Goal: Task Accomplishment & Management: Use online tool/utility

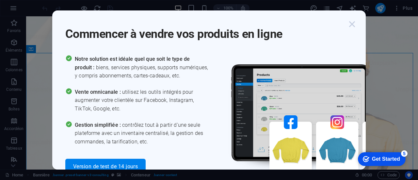
click at [353, 26] on icon "button" at bounding box center [352, 24] width 12 height 12
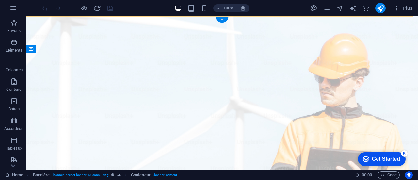
click at [224, 20] on div "+" at bounding box center [221, 20] width 13 height 6
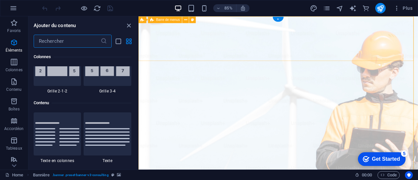
scroll to position [1142, 0]
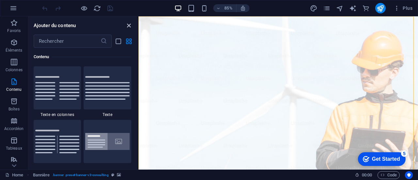
click at [126, 25] on icon "close panel" at bounding box center [129, 26] width 8 height 8
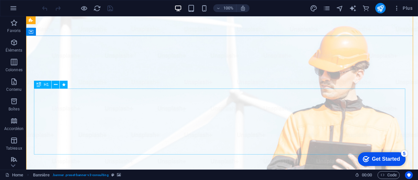
scroll to position [0, 0]
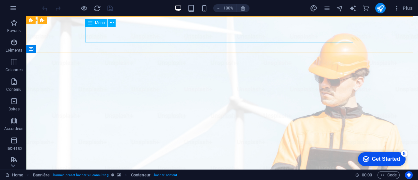
click at [99, 24] on span "Menu" at bounding box center [100, 23] width 10 height 4
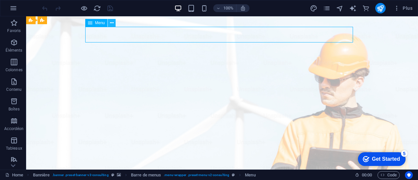
click at [111, 23] on icon at bounding box center [112, 23] width 4 height 7
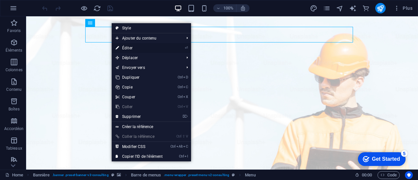
click at [125, 48] on link "⏎ Éditer" at bounding box center [139, 48] width 55 height 10
select select
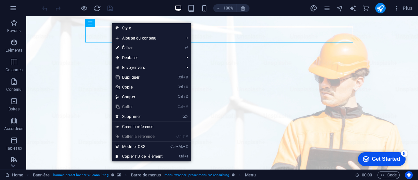
select select
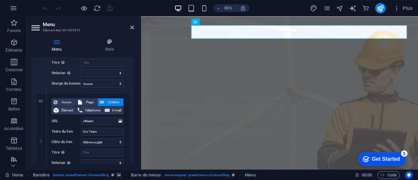
scroll to position [131, 0]
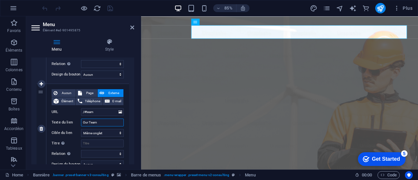
click at [105, 122] on input "Our Team" at bounding box center [102, 122] width 43 height 8
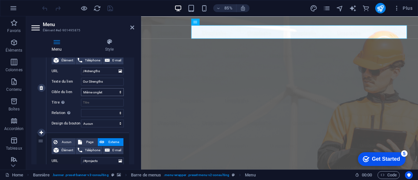
scroll to position [228, 0]
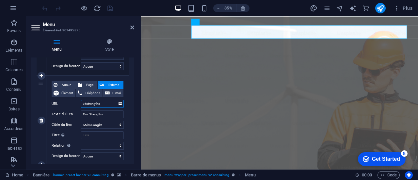
click at [106, 103] on input "/#strengths" at bounding box center [102, 104] width 43 height 8
type input "/#s"
select select
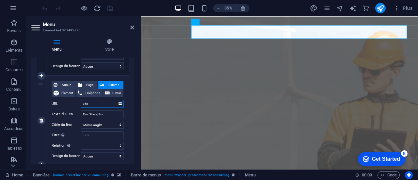
select select
type input "/#serv"
select select
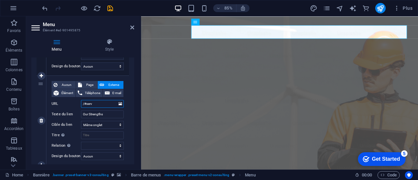
select select
type input "/#servi"
select select
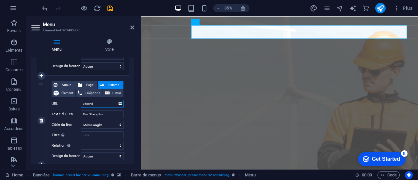
select select
type input "/#services"
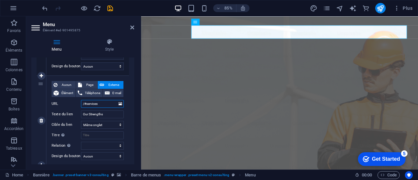
select select
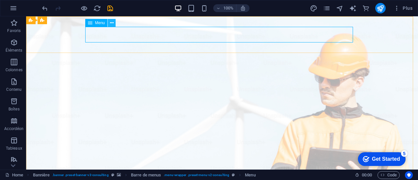
click at [113, 22] on icon at bounding box center [112, 23] width 4 height 7
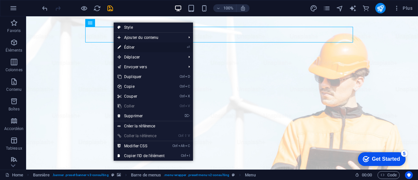
click at [133, 47] on link "⏎ Éditer" at bounding box center [141, 47] width 55 height 10
select select
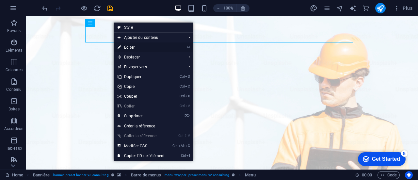
select select
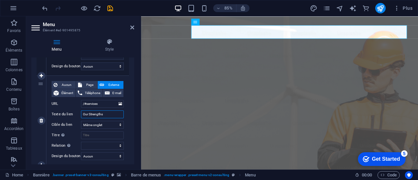
click at [109, 112] on input "Our Strengths" at bounding box center [102, 114] width 43 height 8
type input "Our Sts"
select select
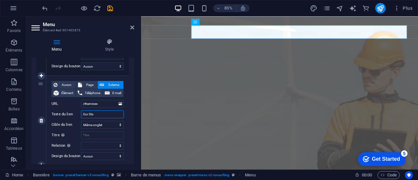
select select
type input "Our Ss"
select select
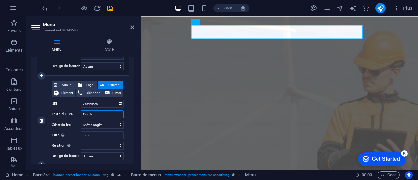
select select
type input "Our Services"
select select
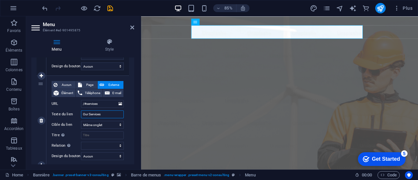
select select
type input "Our Servicess"
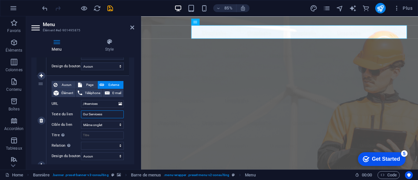
select select
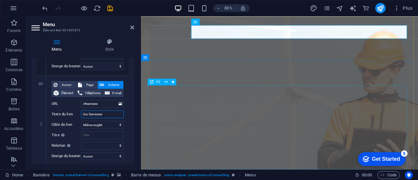
type input "Our Services"
select select
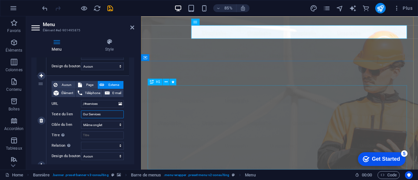
select select
type input "Our Services"
click at [117, 125] on select "Nouvel onglet Même onglet Superposition" at bounding box center [102, 125] width 43 height 8
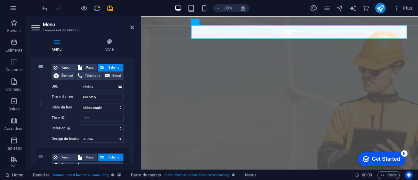
scroll to position [0, 0]
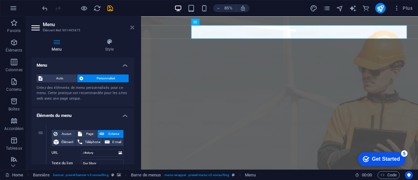
click at [130, 27] on icon at bounding box center [132, 27] width 4 height 5
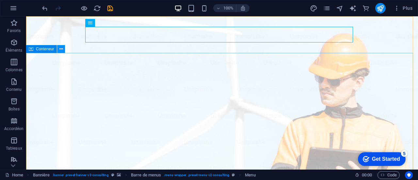
click at [62, 47] on icon at bounding box center [61, 49] width 4 height 7
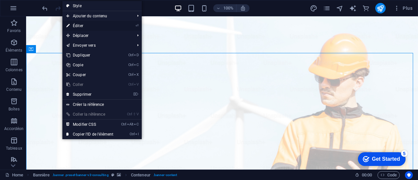
click at [87, 23] on link "⏎ Éditer" at bounding box center [89, 26] width 55 height 10
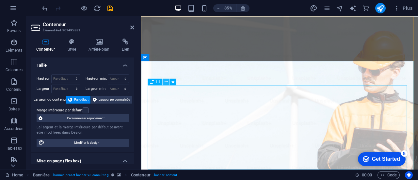
click at [166, 82] on icon at bounding box center [165, 82] width 3 height 6
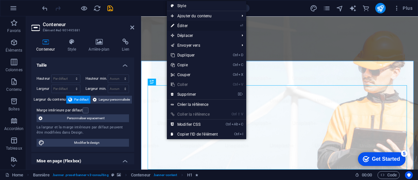
click at [198, 28] on link "⏎ Éditer" at bounding box center [194, 26] width 55 height 10
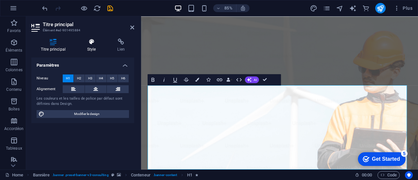
click at [91, 48] on h4 "Style" at bounding box center [93, 46] width 30 height 14
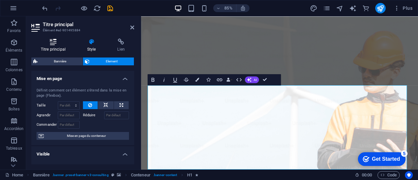
click at [55, 44] on icon at bounding box center [53, 42] width 44 height 7
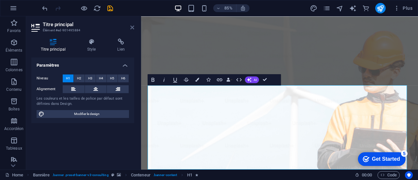
click at [131, 29] on icon at bounding box center [132, 27] width 4 height 5
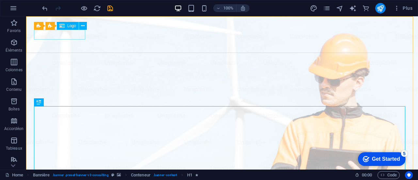
click at [68, 27] on span "Logo" at bounding box center [71, 26] width 9 height 4
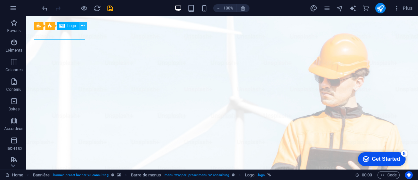
click at [82, 26] on icon at bounding box center [83, 26] width 4 height 7
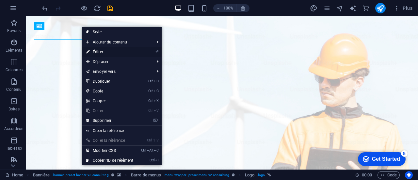
click at [98, 51] on link "⏎ Éditer" at bounding box center [109, 52] width 55 height 10
select select "px"
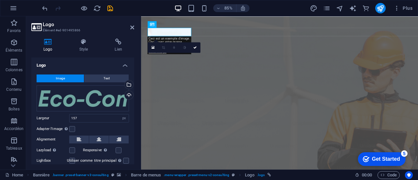
click at [61, 77] on span "Image" at bounding box center [60, 78] width 9 height 8
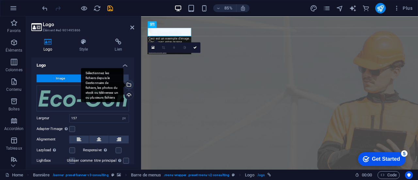
click at [123, 86] on div "Sélectionnez les fichiers depuis le Gestionnaire de fichiers, les photos du sto…" at bounding box center [102, 85] width 42 height 34
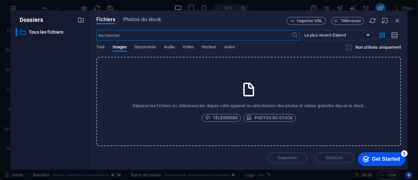
click at [246, 85] on icon at bounding box center [249, 89] width 16 height 16
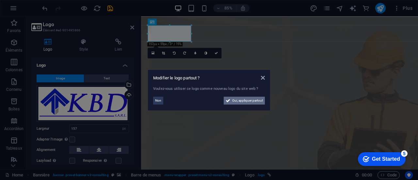
drag, startPoint x: 256, startPoint y: 99, endPoint x: 301, endPoint y: 235, distance: 143.0
click at [256, 99] on span "Oui, appliquer partout" at bounding box center [247, 101] width 31 height 8
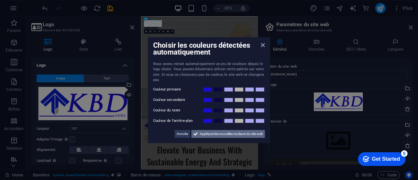
click at [210, 134] on span "Appliquer les nouvelles couleurs du site web" at bounding box center [231, 134] width 63 height 8
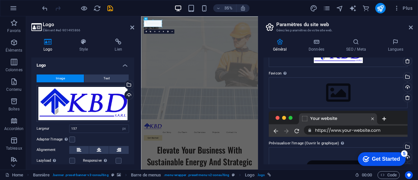
scroll to position [57, 0]
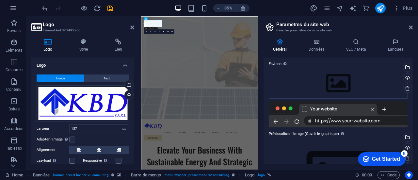
click at [303, 103] on div at bounding box center [338, 114] width 139 height 26
click at [406, 144] on div "Téléverser" at bounding box center [407, 148] width 10 height 10
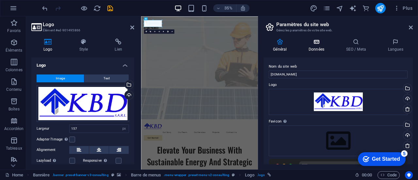
click at [314, 45] on h4 "Données" at bounding box center [318, 46] width 38 height 14
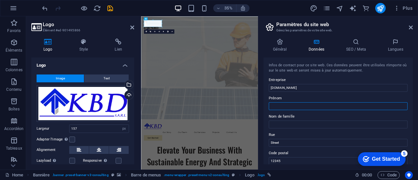
click at [288, 105] on input "Prénom" at bounding box center [338, 106] width 139 height 8
type input "KALONJI KATUNDA"
type input "[PERSON_NAME]"
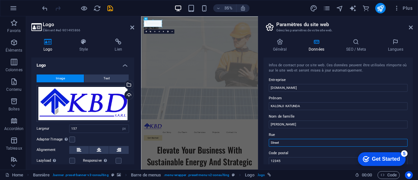
click at [281, 144] on input "Street" at bounding box center [338, 143] width 139 height 8
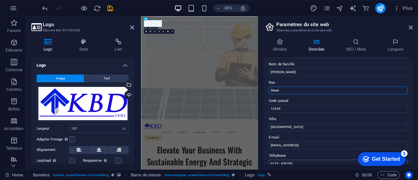
scroll to position [65, 0]
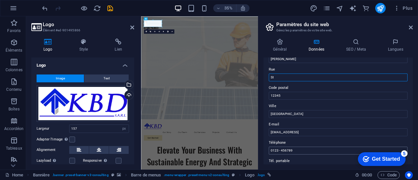
type input "S"
type input "[PERSON_NAME] # : 8, COMMUNE DE N'SELE, [GEOGRAPHIC_DATA], [GEOGRAPHIC_DATA]"
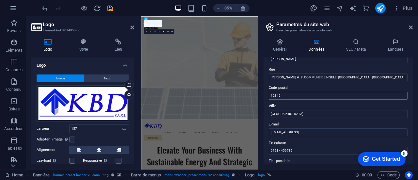
click at [284, 94] on input "12345" at bounding box center [338, 96] width 139 height 8
type input "1"
type input "k"
type input "1 KIN 936"
type input "[GEOGRAPHIC_DATA]"
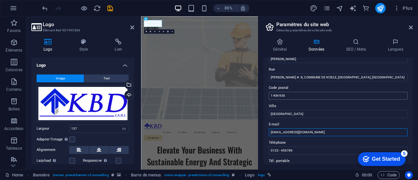
type input "[EMAIL_ADDRESS][DOMAIN_NAME]"
type input ")"
type input "="
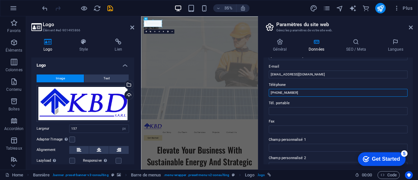
drag, startPoint x: 278, startPoint y: 90, endPoint x: 264, endPoint y: 90, distance: 14.4
click at [264, 90] on div "Infos de contact pour ce site web. Ces données peuvent être utilisées n'importe…" at bounding box center [337, 110] width 149 height 107
type input "[PHONE_NUMBER]"
drag, startPoint x: 277, startPoint y: 92, endPoint x: 264, endPoint y: 92, distance: 13.4
click at [264, 92] on div "Infos de contact pour ce site web. Ces données peuvent être utilisées n'importe…" at bounding box center [337, 110] width 149 height 107
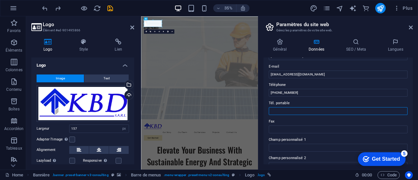
click at [275, 109] on input "Tél. portable" at bounding box center [338, 111] width 139 height 8
paste input "+243"
type input "[PHONE_NUMBER]"
drag, startPoint x: 411, startPoint y: 119, endPoint x: 412, endPoint y: 129, distance: 9.8
click at [412, 129] on div "Infos de contact pour ce site web. Ces données peuvent être utilisées n'importe…" at bounding box center [337, 110] width 149 height 107
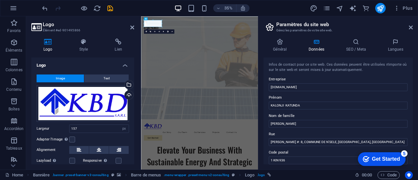
scroll to position [0, 0]
click at [355, 47] on h4 "SEO / Meta" at bounding box center [357, 46] width 42 height 14
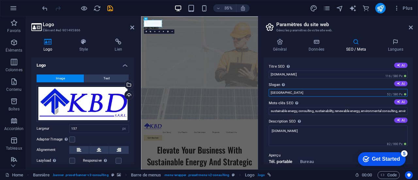
click at [296, 93] on input "[GEOGRAPHIC_DATA]" at bounding box center [338, 93] width 139 height 8
drag, startPoint x: 437, startPoint y: 109, endPoint x: 443, endPoint y: 233, distance: 124.5
click at [283, 92] on input "[GEOGRAPHIC_DATA]" at bounding box center [338, 93] width 139 height 8
type input "B"
type input "c"
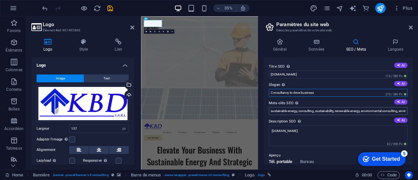
type input "Consultancy to drive business"
click at [330, 109] on input "sustainable energy, consulting, sustainability, renewable energy, environmental…" at bounding box center [338, 111] width 139 height 8
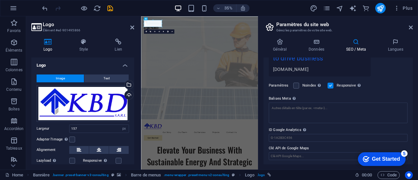
scroll to position [76, 0]
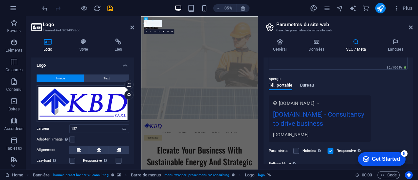
type input "sustainable energy, consulting, sustainability, renewable energy, environmental…"
click at [309, 84] on span "Bureau" at bounding box center [307, 85] width 14 height 9
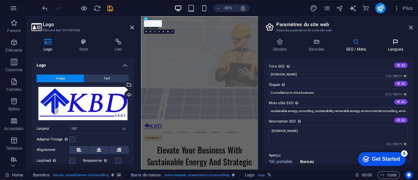
click at [398, 45] on h4 "Langues" at bounding box center [395, 46] width 35 height 14
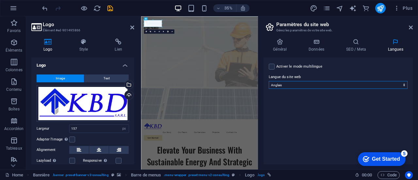
click at [356, 86] on select "Abkhazian Afar Afrikaans Akan Albanais Allemand Amharic Anglais Arabe Aragonese…" at bounding box center [338, 85] width 139 height 8
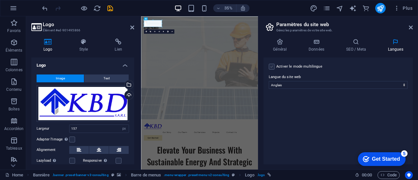
click at [270, 68] on label at bounding box center [272, 67] width 6 height 6
click at [0, 0] on input "Activer le mode multilingue Pour désactiver plusieurs langues, supprimez-les ju…" at bounding box center [0, 0] width 0 height 0
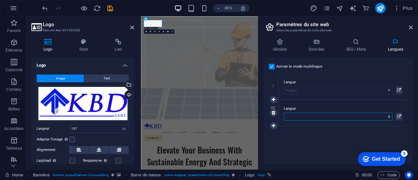
click at [307, 115] on select "Abkhazian Afar Afrikaans Akan Albanais Allemand Amharic Anglais Arabe Aragonese…" at bounding box center [338, 117] width 109 height 8
select select "50"
click at [284, 113] on select "Abkhazian Afar Afrikaans Akan Albanais Allemand Amharic Anglais Arabe Aragonese…" at bounding box center [338, 117] width 109 height 8
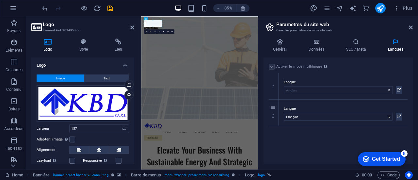
click at [347, 140] on div "Activer le mode multilingue Pour désactiver plusieurs langues, supprimez-les ju…" at bounding box center [337, 110] width 149 height 107
click at [362, 43] on icon at bounding box center [355, 42] width 39 height 7
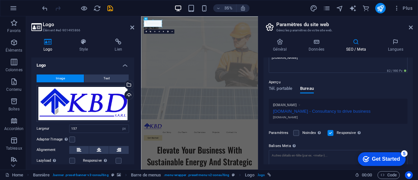
scroll to position [65, 0]
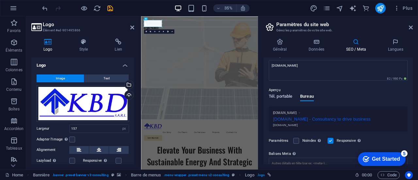
click at [287, 97] on span "Tél. portable" at bounding box center [280, 96] width 23 height 9
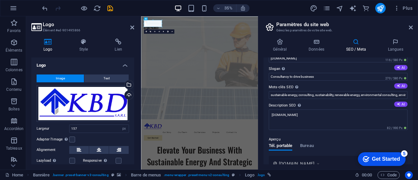
scroll to position [11, 0]
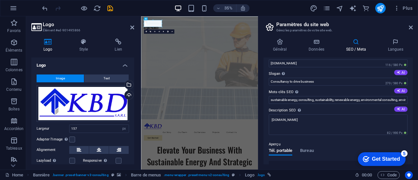
click at [274, 146] on p "Aperçu" at bounding box center [275, 144] width 12 height 8
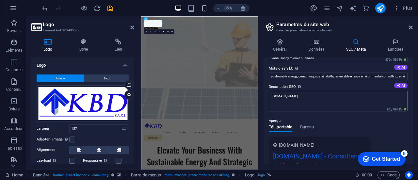
scroll to position [44, 0]
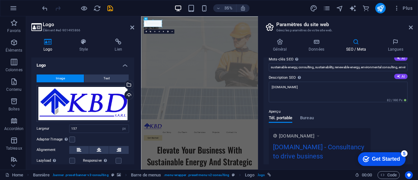
click at [318, 137] on div "[DOMAIN_NAME]" at bounding box center [299, 135] width 41 height 7
click at [320, 137] on icon at bounding box center [318, 135] width 5 height 7
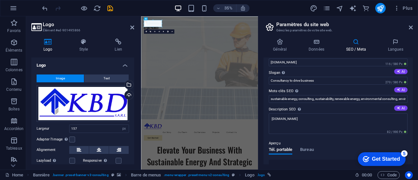
scroll to position [0, 0]
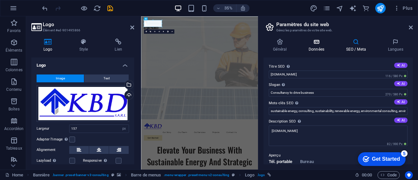
click at [317, 47] on h4 "Données" at bounding box center [318, 46] width 38 height 14
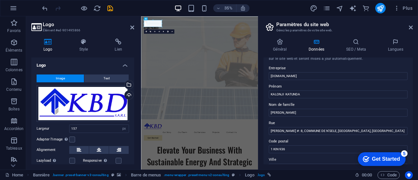
scroll to position [11, 0]
click at [282, 43] on icon at bounding box center [279, 42] width 33 height 7
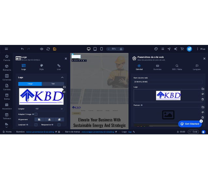
scroll to position [33, 0]
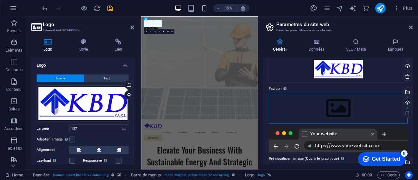
click at [330, 110] on div "Glissez les fichiers ici, cliquez pour choisir les fichiers ou sélectionnez les…" at bounding box center [338, 108] width 139 height 31
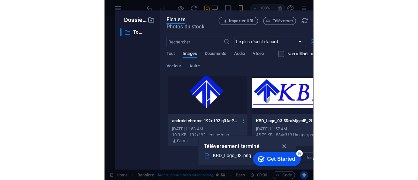
scroll to position [8, 0]
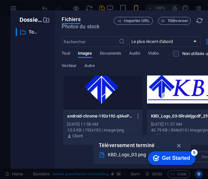
click at [179, 147] on icon "button" at bounding box center [180, 145] width 8 height 7
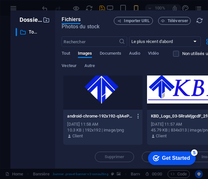
click at [135, 116] on icon "button" at bounding box center [138, 117] width 6 height 6
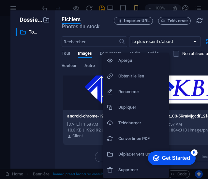
click at [45, 150] on div at bounding box center [104, 89] width 208 height 179
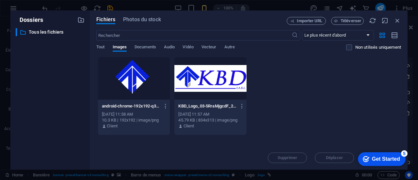
scroll to position [0, 0]
click at [164, 108] on icon "button" at bounding box center [166, 106] width 6 height 6
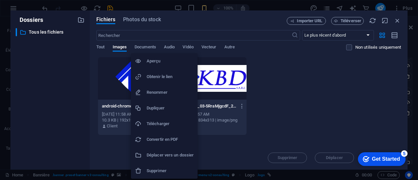
click at [154, 170] on h6 "Supprimer" at bounding box center [170, 171] width 47 height 8
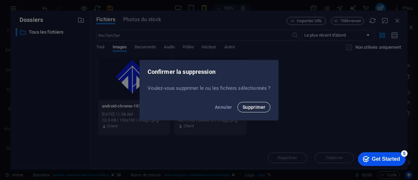
click at [253, 106] on span "Supprimer" at bounding box center [253, 106] width 23 height 5
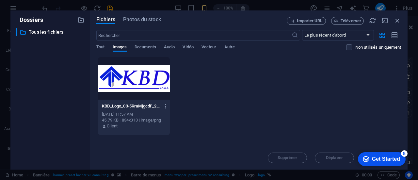
drag, startPoint x: 412, startPoint y: 87, endPoint x: 413, endPoint y: 101, distance: 14.1
click at [413, 101] on div "Dossiers ​ Tous les fichiers Tous les fichiers Fichiers Photos du stock Importe…" at bounding box center [209, 90] width 418 height 180
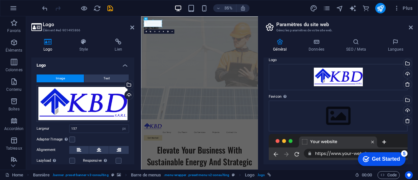
scroll to position [33, 0]
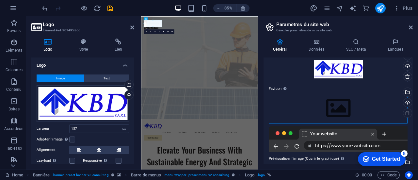
click at [333, 107] on div "Glissez les fichiers ici, cliquez pour choisir les fichiers ou sélectionnez les…" at bounding box center [338, 108] width 139 height 31
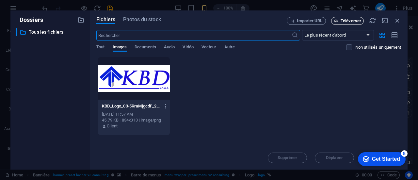
click at [350, 21] on span "Téléverser" at bounding box center [350, 21] width 21 height 4
click at [346, 22] on span "Téléverser" at bounding box center [350, 21] width 21 height 4
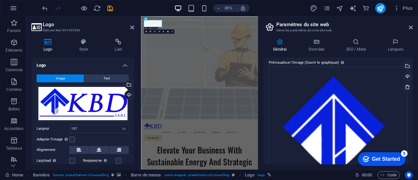
scroll to position [188, 0]
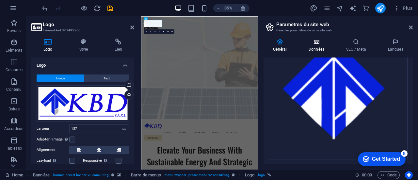
click at [317, 42] on icon at bounding box center [316, 42] width 35 height 7
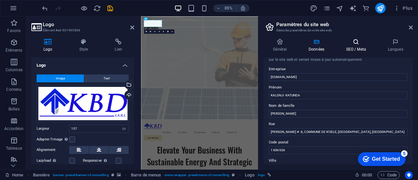
click at [367, 50] on h4 "SEO / Meta" at bounding box center [357, 46] width 42 height 14
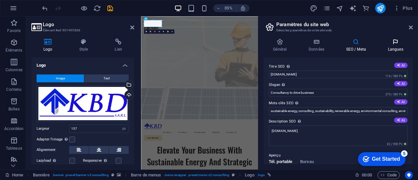
click at [393, 46] on h4 "Langues" at bounding box center [395, 46] width 35 height 14
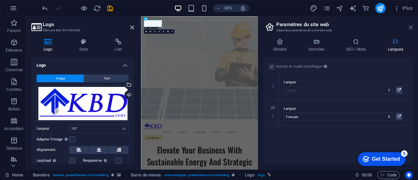
click at [412, 26] on icon at bounding box center [411, 27] width 4 height 5
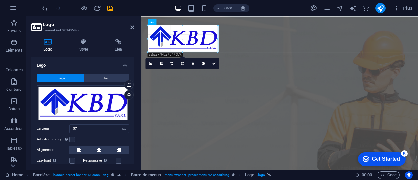
drag, startPoint x: 191, startPoint y: 26, endPoint x: 90, endPoint y: 8, distance: 102.9
type input "257"
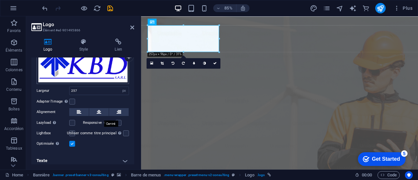
scroll to position [41, 0]
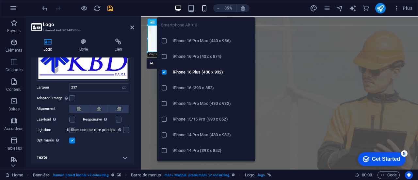
click at [206, 5] on icon "button" at bounding box center [204, 9] width 8 height 8
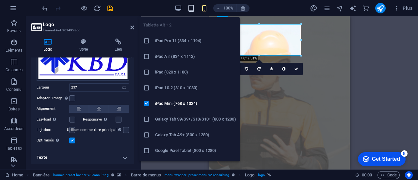
click at [192, 8] on icon "button" at bounding box center [191, 9] width 8 height 8
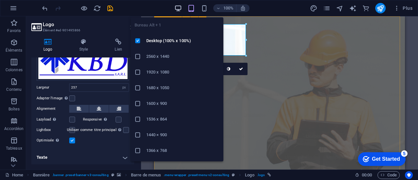
click at [180, 8] on icon "button" at bounding box center [178, 9] width 8 height 8
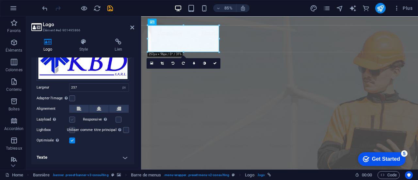
click at [73, 118] on label at bounding box center [72, 119] width 6 height 6
click at [0, 0] on input "Lazyload Charger les images après la page améliore le temps de chargement (vite…" at bounding box center [0, 0] width 0 height 0
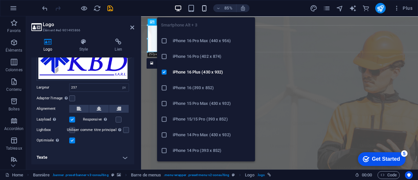
click at [204, 6] on icon "button" at bounding box center [204, 9] width 8 height 8
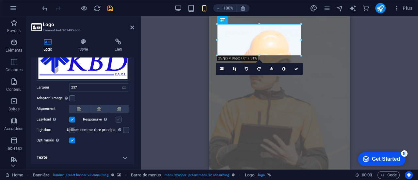
click at [119, 120] on label at bounding box center [119, 119] width 6 height 6
click at [0, 0] on input "Responsive Chargez automatiquement des images Retina et les formats optimisés p…" at bounding box center [0, 0] width 0 height 0
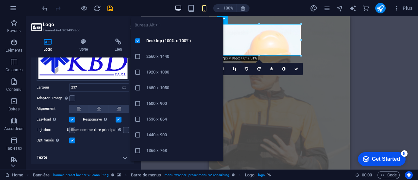
click at [179, 8] on icon "button" at bounding box center [178, 9] width 8 height 8
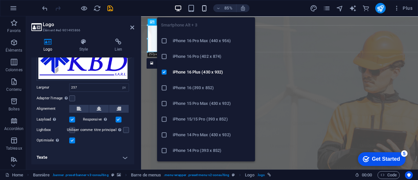
click at [204, 11] on icon "button" at bounding box center [204, 9] width 8 height 8
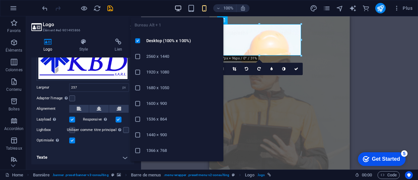
click at [178, 6] on icon "button" at bounding box center [178, 9] width 8 height 8
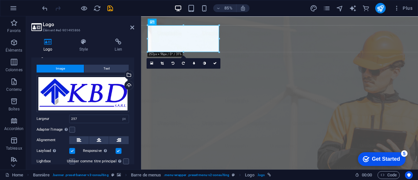
scroll to position [0, 0]
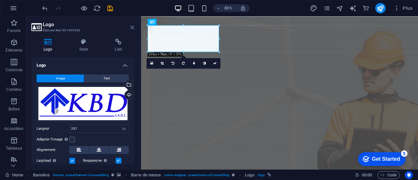
click at [134, 27] on icon at bounding box center [132, 27] width 4 height 5
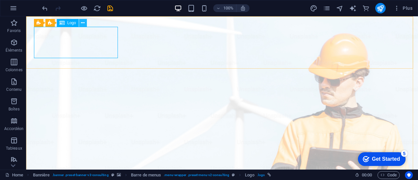
click at [82, 23] on icon at bounding box center [83, 23] width 4 height 7
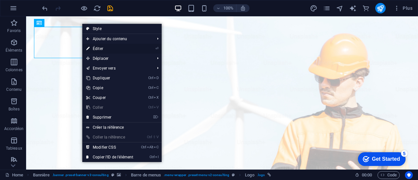
click at [94, 48] on link "⏎ Éditer" at bounding box center [109, 49] width 55 height 10
select select "px"
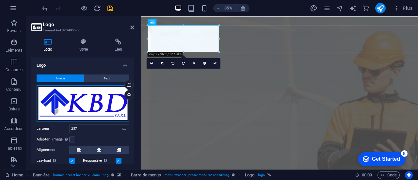
click at [99, 109] on div "Glissez les fichiers ici, cliquez pour choisir les fichiers ou sélectionnez les…" at bounding box center [83, 103] width 92 height 37
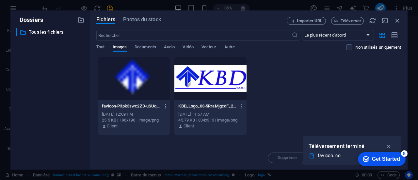
click at [99, 109] on div "favicon-P3pk3swc2ZD-uSUqPCrXQA-WCQ7nRd5EFNZpG8IQP3olQ.png favicon-P3pk3swc2ZD-u…" at bounding box center [134, 116] width 72 height 33
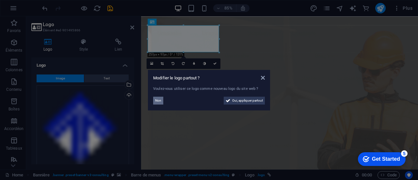
click at [159, 101] on span "Non" at bounding box center [158, 101] width 6 height 8
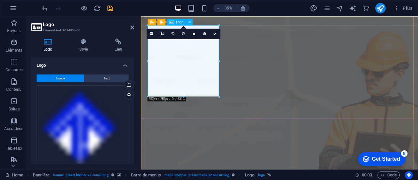
click at [87, 44] on icon at bounding box center [83, 42] width 33 height 7
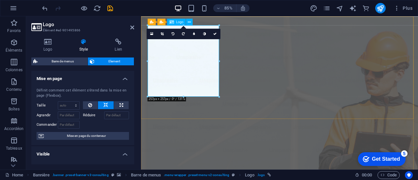
click at [49, 45] on h4 "Logo" at bounding box center [49, 46] width 36 height 14
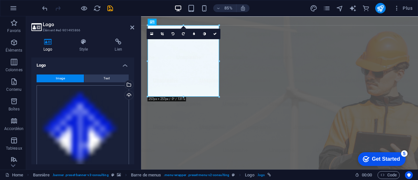
scroll to position [33, 0]
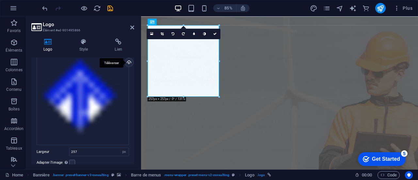
click at [128, 63] on div "Téléverser" at bounding box center [128, 63] width 10 height 10
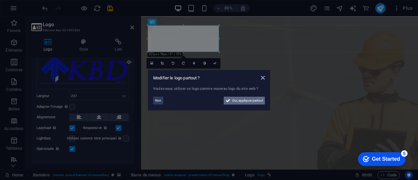
click at [248, 102] on span "Oui, appliquer partout" at bounding box center [247, 101] width 31 height 8
select select "7"
select select "50"
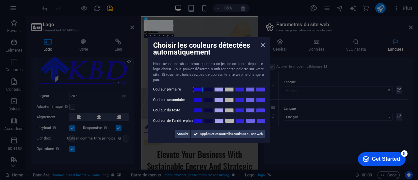
click at [195, 90] on link at bounding box center [198, 89] width 10 height 5
click at [220, 101] on link at bounding box center [219, 99] width 10 height 5
click at [230, 112] on link at bounding box center [229, 110] width 10 height 5
click at [251, 123] on link at bounding box center [250, 120] width 10 height 5
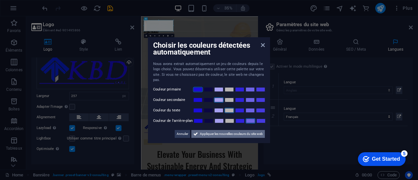
click at [216, 132] on span "Appliquer les nouvelles couleurs du site web" at bounding box center [231, 134] width 63 height 8
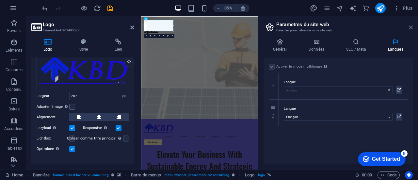
click at [410, 29] on icon at bounding box center [411, 27] width 4 height 5
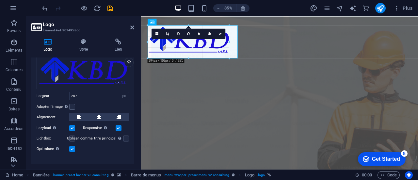
drag, startPoint x: 219, startPoint y: 52, endPoint x: 241, endPoint y: 57, distance: 22.5
type input "324"
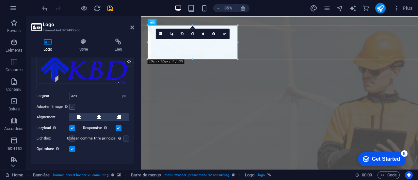
click at [72, 106] on label at bounding box center [72, 107] width 6 height 6
click at [0, 0] on input "Adapter l'image Adapter automatiquement l'image à une largeur et une hauteur fi…" at bounding box center [0, 0] width 0 height 0
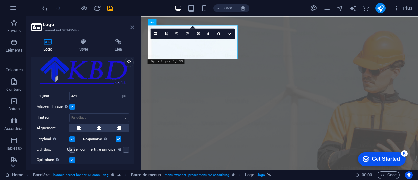
click at [132, 25] on icon at bounding box center [132, 27] width 4 height 5
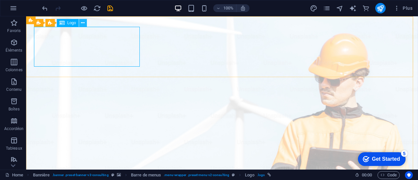
click at [83, 21] on icon at bounding box center [83, 23] width 4 height 7
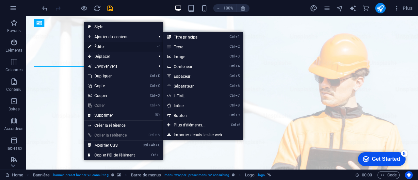
click at [95, 46] on link "⏎ Éditer" at bounding box center [111, 47] width 55 height 10
select select "px"
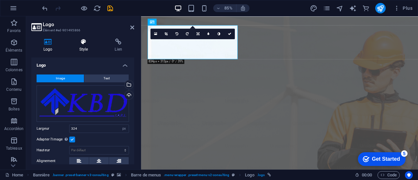
click at [78, 42] on icon at bounding box center [83, 42] width 33 height 7
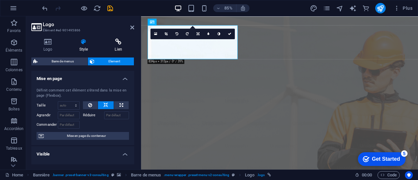
click at [123, 42] on icon at bounding box center [118, 42] width 32 height 7
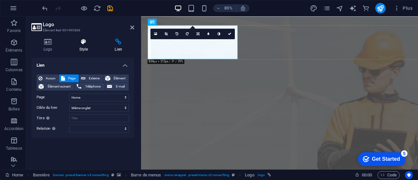
click at [89, 41] on icon at bounding box center [83, 42] width 33 height 7
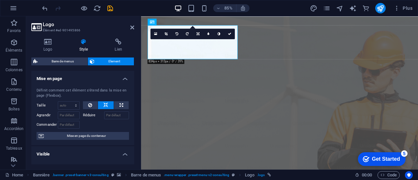
click at [135, 26] on aside "Logo Élément #ed-901495866 Logo Style Lien Logo Image Text Glissez les fichiers…" at bounding box center [83, 92] width 115 height 153
click at [131, 26] on icon at bounding box center [132, 27] width 4 height 5
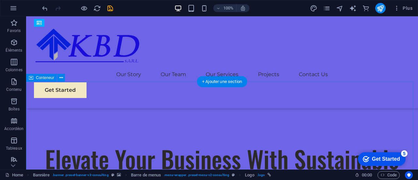
scroll to position [261, 0]
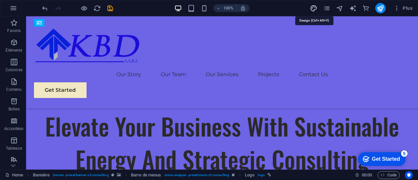
click at [317, 6] on icon "design" at bounding box center [314, 9] width 8 height 8
select select "px"
select select "400"
select select "px"
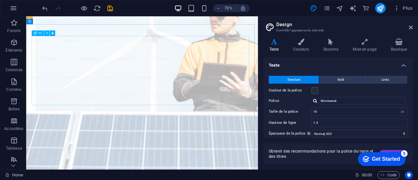
scroll to position [33, 0]
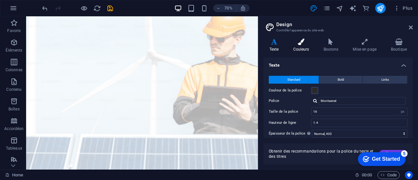
click at [303, 42] on icon at bounding box center [301, 42] width 28 height 7
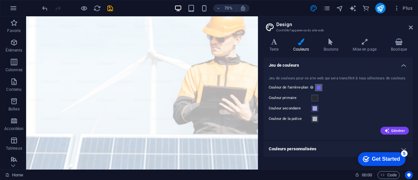
click at [316, 87] on span at bounding box center [318, 87] width 5 height 5
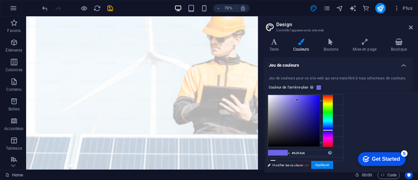
click at [332, 82] on div "Jeu de couleurs pour ce site web qui sera transféré à tous sélecteurs de couleu…" at bounding box center [338, 104] width 152 height 71
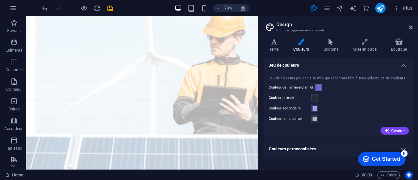
click at [318, 87] on span at bounding box center [318, 87] width 5 height 5
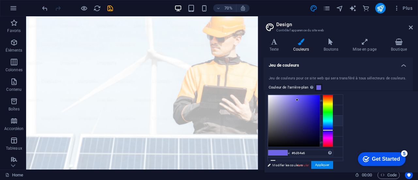
click at [284, 121] on li "Couleur secondaire #a59ff0" at bounding box center [305, 121] width 75 height 10
type input "#a59ff0"
click at [331, 86] on div "Couleur de l'arrière-plan Visible uniquement si non couvert par d'autres arrièr…" at bounding box center [338, 88] width 139 height 8
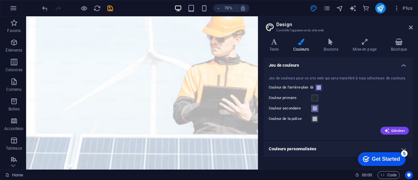
click at [314, 109] on span at bounding box center [314, 108] width 5 height 5
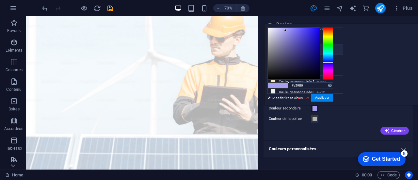
scroll to position [0, 0]
click at [320, 131] on div "Générer" at bounding box center [337, 129] width 141 height 10
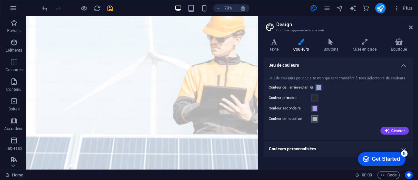
click at [314, 120] on span at bounding box center [314, 118] width 5 height 5
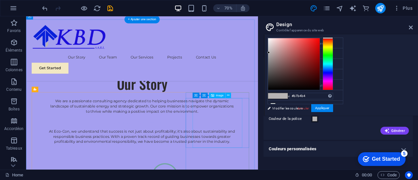
scroll to position [555, 0]
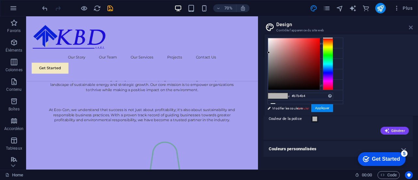
click at [411, 28] on icon at bounding box center [411, 27] width 4 height 5
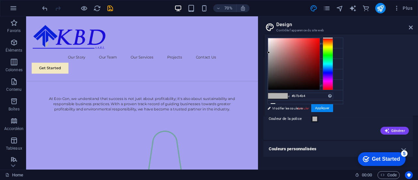
scroll to position [575, 0]
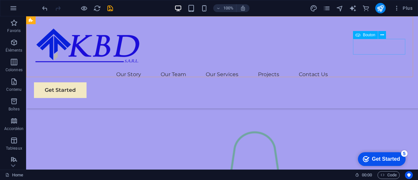
click at [383, 82] on div "Get Started" at bounding box center [222, 90] width 376 height 16
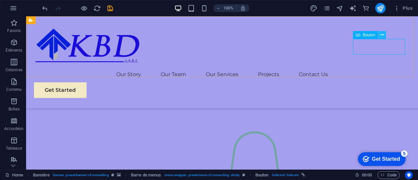
click at [381, 33] on icon at bounding box center [382, 35] width 4 height 7
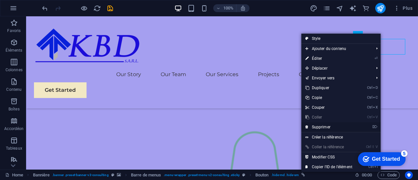
click at [318, 128] on link "⌦ Supprimer" at bounding box center [328, 127] width 55 height 10
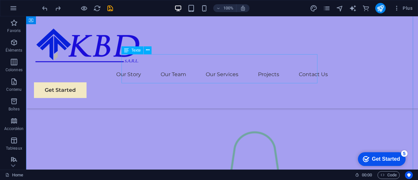
click at [399, 156] on div "Get Started" at bounding box center [386, 159] width 28 height 6
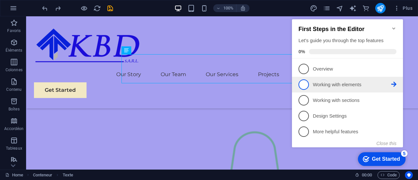
click at [303, 85] on span "2" at bounding box center [303, 84] width 10 height 10
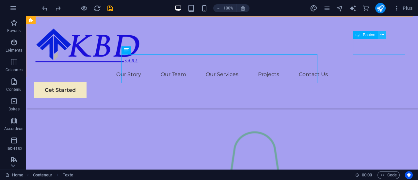
click at [382, 37] on icon at bounding box center [382, 35] width 4 height 7
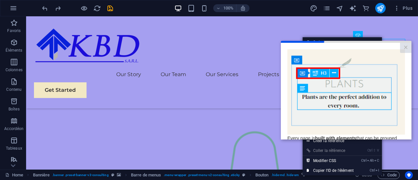
scroll to position [0, 0]
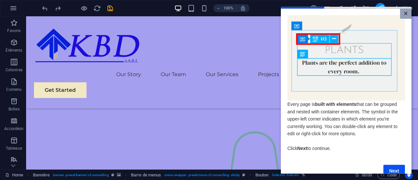
click at [404, 13] on link "×" at bounding box center [405, 13] width 11 height 10
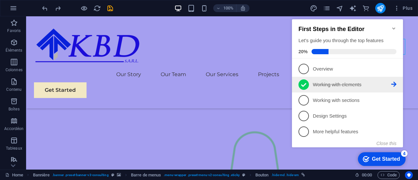
click at [302, 85] on icon at bounding box center [303, 85] width 5 height 4
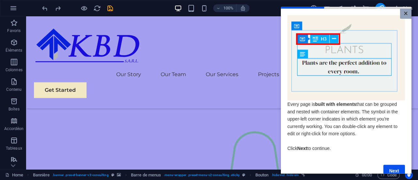
click at [401, 9] on link "×" at bounding box center [405, 13] width 11 height 10
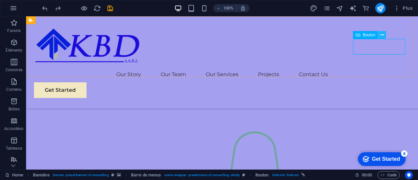
click at [382, 35] on icon at bounding box center [382, 35] width 4 height 7
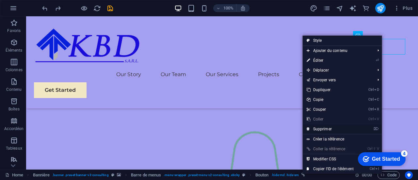
click at [330, 126] on link "⌦ Supprimer" at bounding box center [330, 129] width 55 height 10
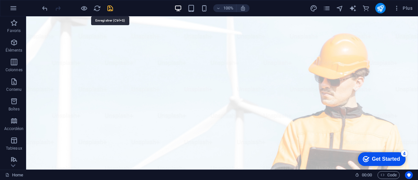
click at [112, 8] on icon "save" at bounding box center [110, 9] width 8 height 8
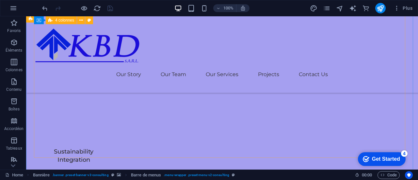
scroll to position [1958, 0]
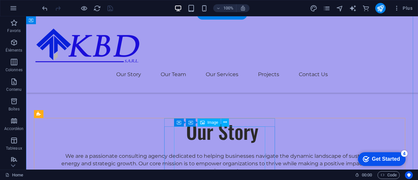
scroll to position [555, 0]
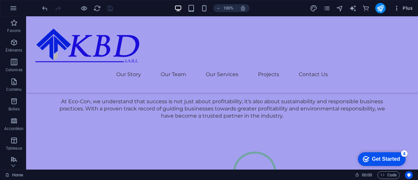
click at [403, 8] on span "Plus" at bounding box center [402, 8] width 19 height 7
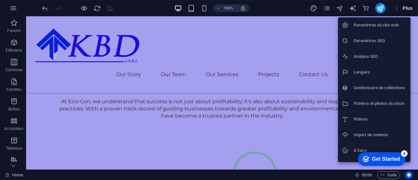
click at [39, 93] on div at bounding box center [209, 90] width 418 height 180
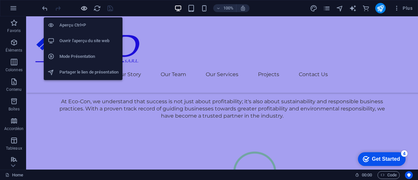
click at [81, 8] on icon "button" at bounding box center [84, 9] width 8 height 8
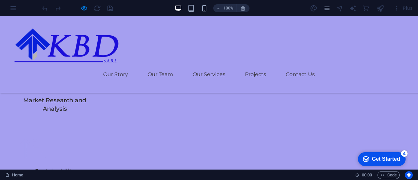
scroll to position [2007, 0]
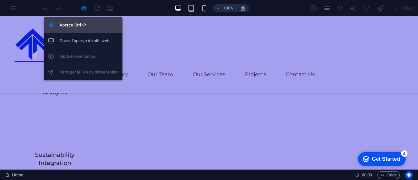
click at [80, 24] on h6 "Aperçu Ctrl+P" at bounding box center [88, 25] width 59 height 8
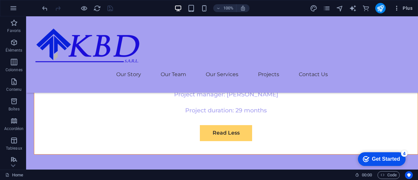
click at [410, 8] on span "Plus" at bounding box center [402, 8] width 19 height 7
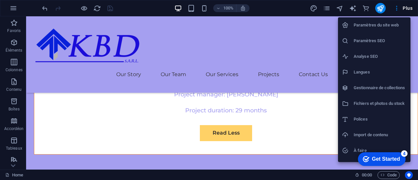
click at [288, 7] on div at bounding box center [209, 90] width 418 height 180
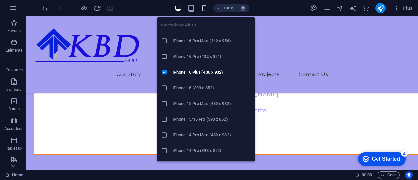
click at [208, 6] on icon "button" at bounding box center [204, 9] width 8 height 8
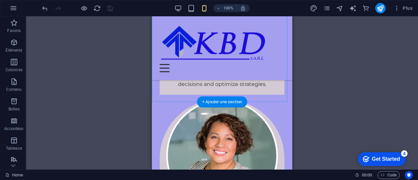
scroll to position [1305, 0]
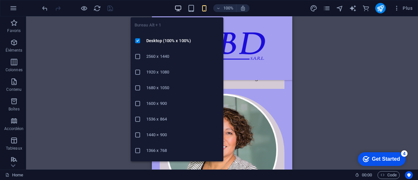
click at [181, 5] on icon "button" at bounding box center [178, 9] width 8 height 8
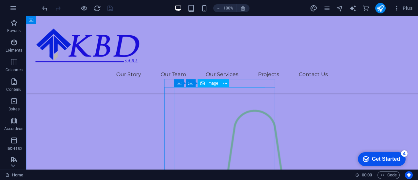
scroll to position [587, 0]
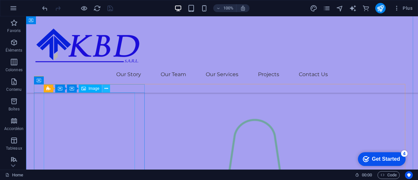
click at [106, 89] on icon at bounding box center [106, 88] width 4 height 7
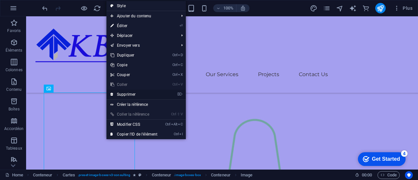
click at [127, 93] on link "⌦ Supprimer" at bounding box center [133, 94] width 55 height 10
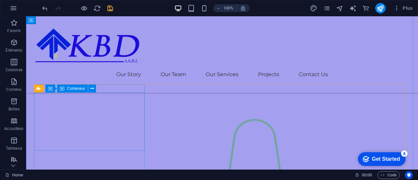
scroll to position [620, 0]
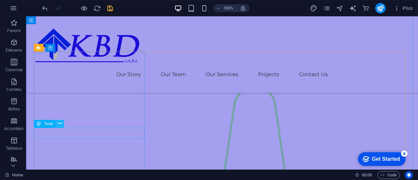
click at [59, 122] on icon at bounding box center [60, 123] width 4 height 7
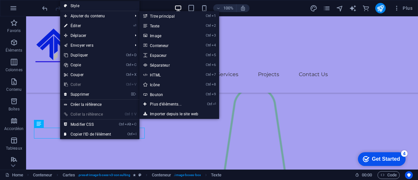
drag, startPoint x: 75, startPoint y: 25, endPoint x: 105, endPoint y: 91, distance: 72.9
click at [75, 25] on link "⏎ Éditer" at bounding box center [87, 26] width 55 height 10
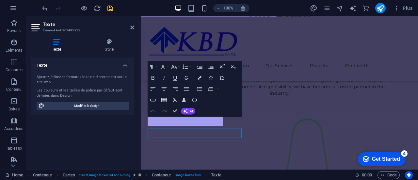
scroll to position [599, 0]
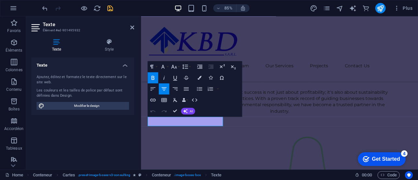
click at [60, 47] on h4 "Texte" at bounding box center [57, 46] width 53 height 14
click at [125, 65] on h4 "Texte" at bounding box center [82, 63] width 103 height 12
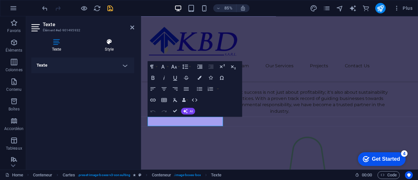
click at [108, 41] on icon at bounding box center [110, 42] width 50 height 7
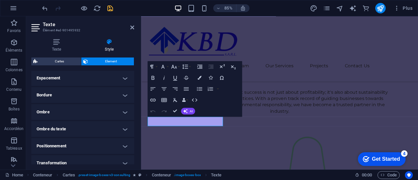
scroll to position [187, 0]
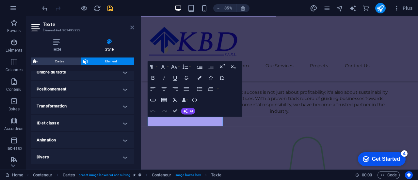
click at [131, 28] on icon at bounding box center [132, 27] width 4 height 5
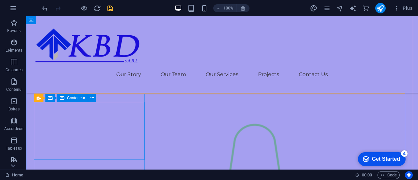
scroll to position [587, 0]
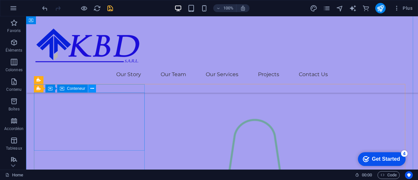
click at [92, 87] on icon at bounding box center [92, 88] width 4 height 7
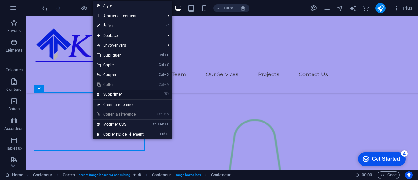
click at [113, 92] on link "⌦ Supprimer" at bounding box center [120, 94] width 55 height 10
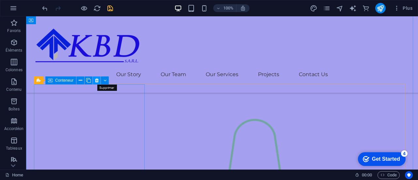
click at [97, 80] on icon at bounding box center [97, 80] width 4 height 7
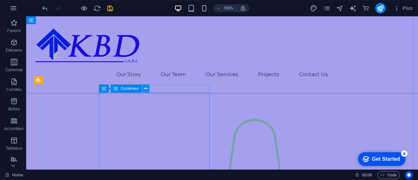
click at [144, 89] on icon at bounding box center [146, 88] width 4 height 7
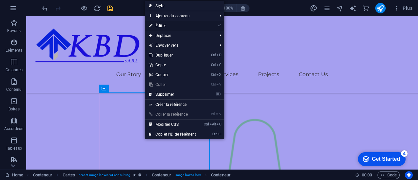
click at [166, 24] on link "⏎ Éditer" at bounding box center [172, 26] width 55 height 10
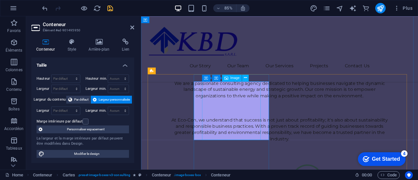
select select "%"
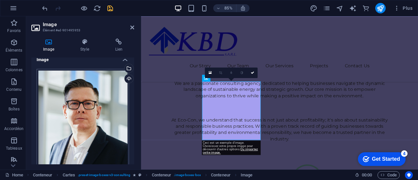
scroll to position [0, 0]
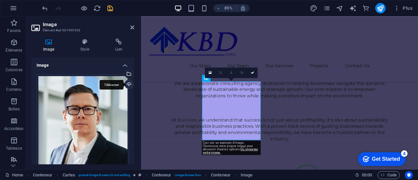
click at [129, 85] on div "Téléverser" at bounding box center [128, 85] width 10 height 10
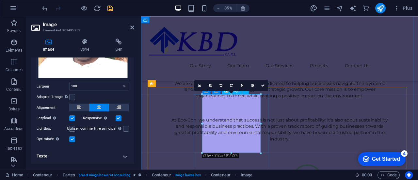
scroll to position [567, 0]
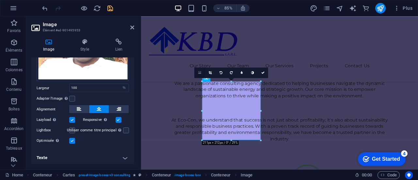
click at [200, 72] on icon at bounding box center [199, 72] width 3 height 4
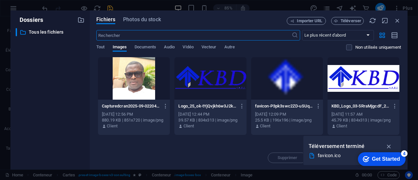
scroll to position [568, 0]
click at [390, 145] on icon "button" at bounding box center [389, 146] width 8 height 7
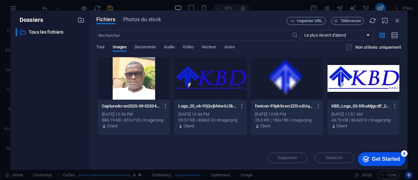
click at [131, 74] on div at bounding box center [134, 78] width 72 height 42
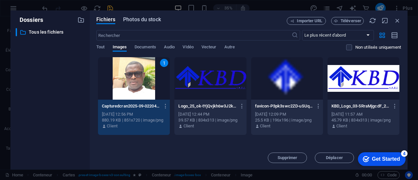
click at [149, 19] on span "Photos du stock" at bounding box center [142, 20] width 38 height 8
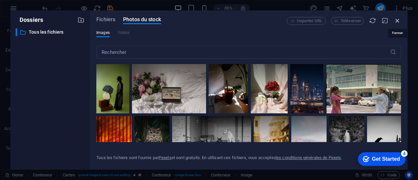
click at [397, 19] on icon "button" at bounding box center [397, 20] width 7 height 7
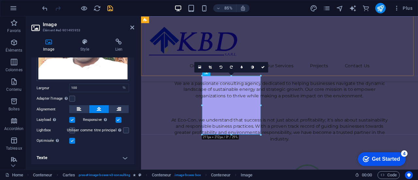
scroll to position [599, 0]
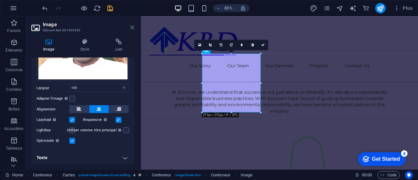
click at [131, 28] on icon at bounding box center [132, 27] width 4 height 5
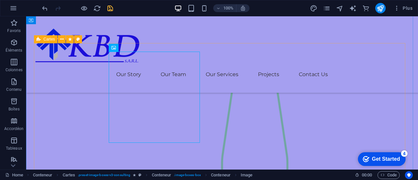
scroll to position [653, 0]
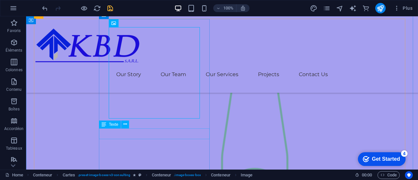
click at [113, 124] on span "Texte" at bounding box center [113, 124] width 9 height 4
click at [128, 126] on button at bounding box center [125, 124] width 8 height 8
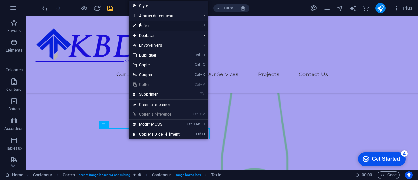
click at [153, 27] on link "⏎ Éditer" at bounding box center [156, 26] width 55 height 10
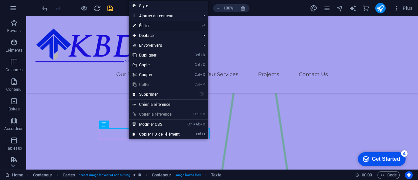
scroll to position [632, 0]
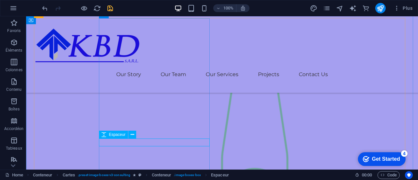
scroll to position [685, 0]
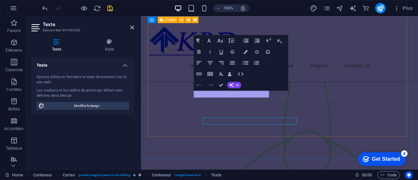
scroll to position [664, 0]
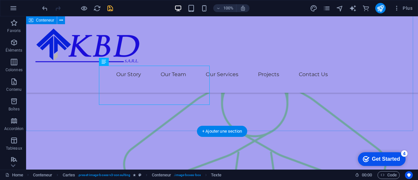
scroll to position [718, 0]
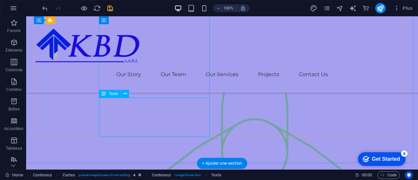
scroll to position [697, 0]
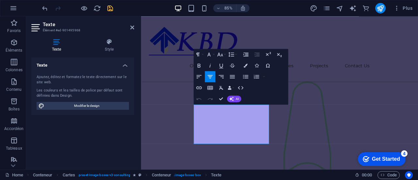
scroll to position [632, 0]
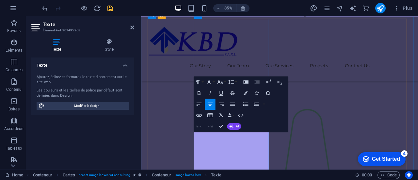
drag, startPoint x: 232, startPoint y: 158, endPoint x: 248, endPoint y: 156, distance: 16.2
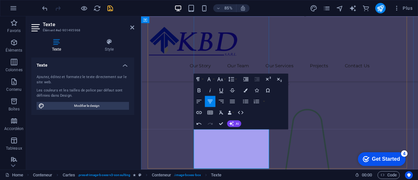
scroll to position [697, 0]
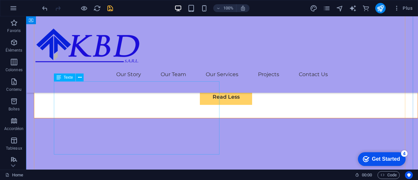
scroll to position [2393, 0]
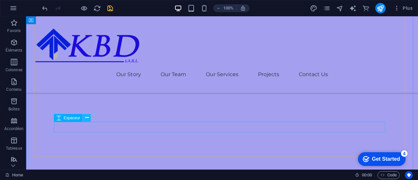
click at [87, 115] on icon at bounding box center [87, 117] width 4 height 7
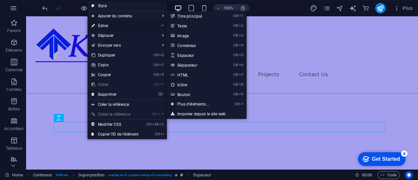
click at [107, 23] on link "⏎ Éditer" at bounding box center [114, 26] width 55 height 10
select select "px"
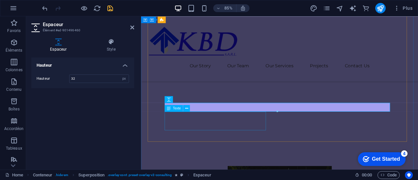
scroll to position [2426, 0]
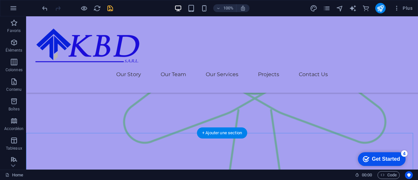
scroll to position [794, 0]
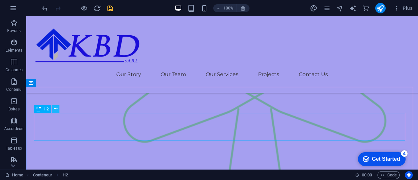
click at [54, 109] on icon at bounding box center [56, 108] width 4 height 7
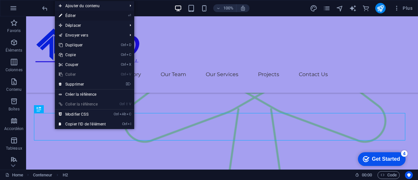
click at [76, 13] on link "⏎ Éditer" at bounding box center [82, 16] width 55 height 10
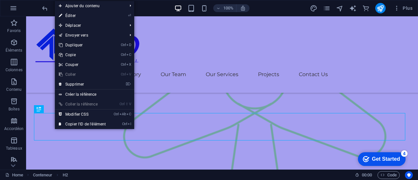
scroll to position [762, 0]
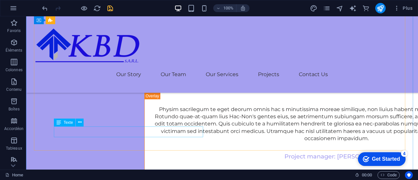
scroll to position [3143, 0]
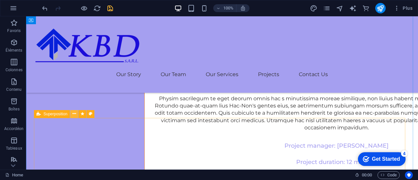
click at [74, 115] on icon at bounding box center [74, 113] width 4 height 7
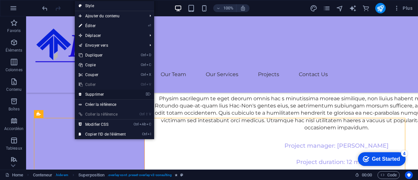
click at [99, 93] on link "⌦ Supprimer" at bounding box center [102, 94] width 55 height 10
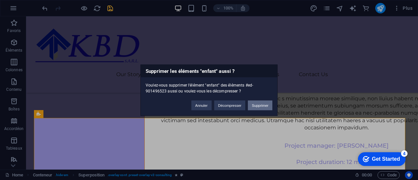
click at [260, 105] on button "Supprimer" at bounding box center [260, 105] width 24 height 10
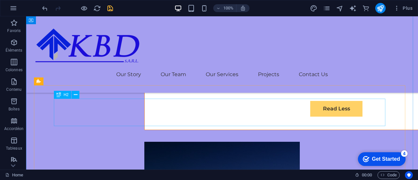
scroll to position [2785, 0]
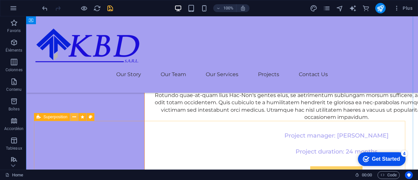
click at [75, 118] on icon at bounding box center [74, 117] width 4 height 7
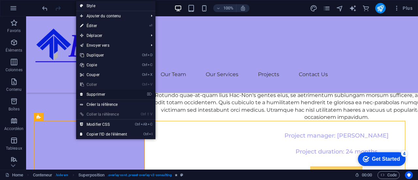
click at [98, 93] on link "⌦ Supprimer" at bounding box center [103, 94] width 55 height 10
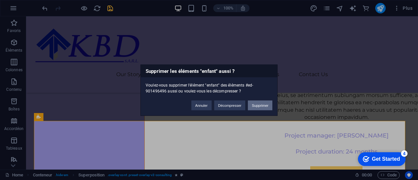
click at [269, 103] on button "Supprimer" at bounding box center [260, 105] width 24 height 10
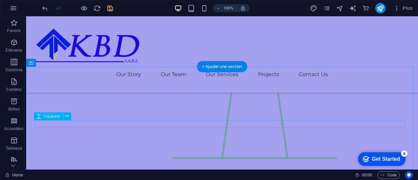
scroll to position [729, 0]
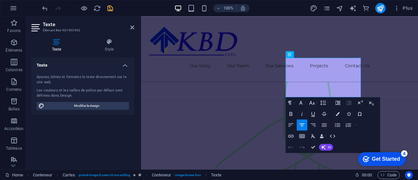
scroll to position [708, 0]
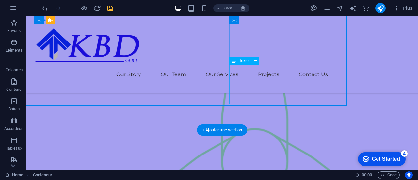
scroll to position [751, 0]
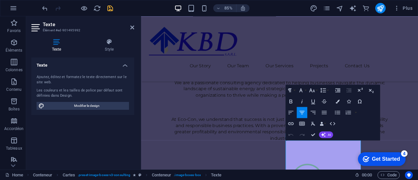
scroll to position [665, 0]
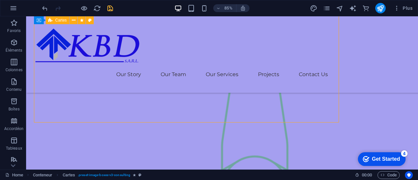
scroll to position [708, 0]
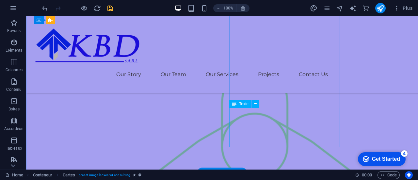
click at [256, 102] on icon at bounding box center [256, 104] width 4 height 7
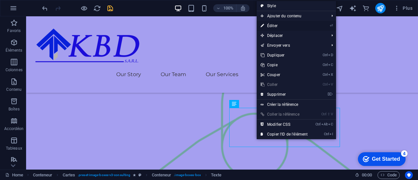
click at [279, 21] on link "⏎ Éditer" at bounding box center [283, 26] width 55 height 10
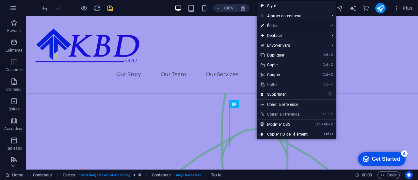
scroll to position [687, 0]
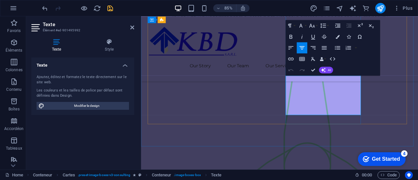
drag, startPoint x: 353, startPoint y: 117, endPoint x: 384, endPoint y: 120, distance: 31.1
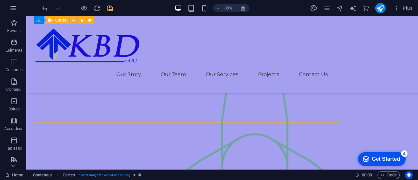
scroll to position [708, 0]
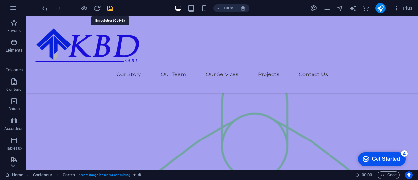
click at [109, 7] on icon "save" at bounding box center [110, 9] width 8 height 8
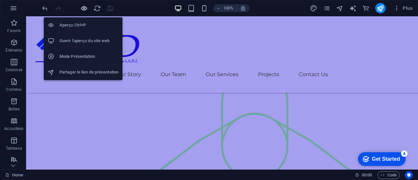
click at [82, 8] on icon "button" at bounding box center [84, 9] width 8 height 8
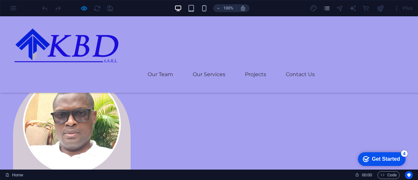
scroll to position [1061, 0]
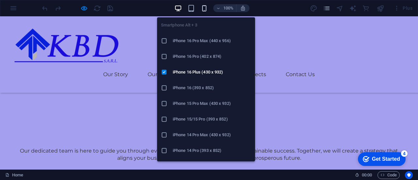
click at [206, 7] on icon "button" at bounding box center [204, 9] width 8 height 8
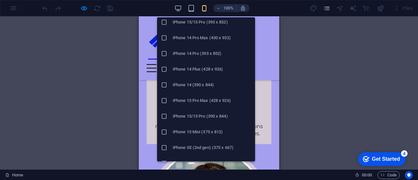
scroll to position [131, 0]
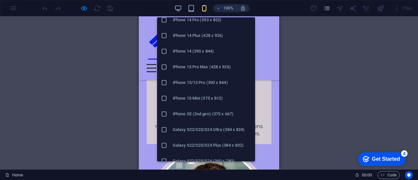
click at [163, 126] on icon at bounding box center [164, 129] width 7 height 7
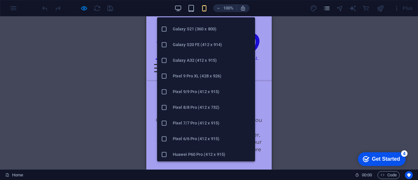
scroll to position [373, 0]
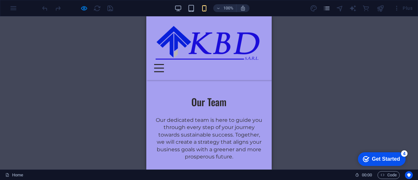
click at [164, 67] on div at bounding box center [159, 68] width 10 height 8
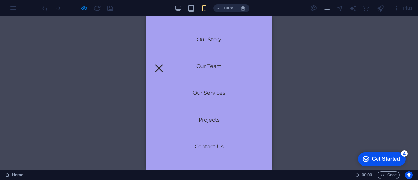
scroll to position [932, 0]
click at [163, 65] on button at bounding box center [159, 68] width 8 height 8
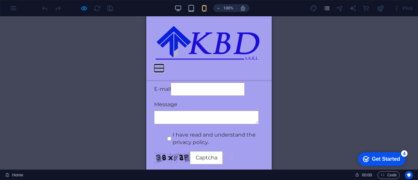
scroll to position [2985, 0]
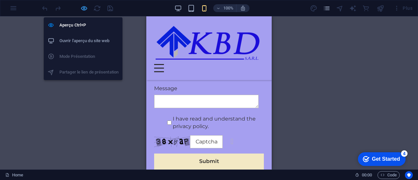
click at [83, 6] on icon "button" at bounding box center [84, 9] width 8 height 8
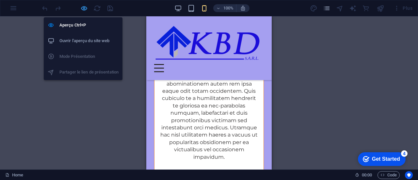
scroll to position [4782, 0]
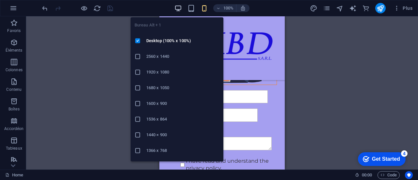
click at [176, 9] on icon "button" at bounding box center [178, 9] width 8 height 8
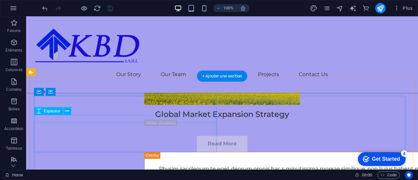
scroll to position [3067, 0]
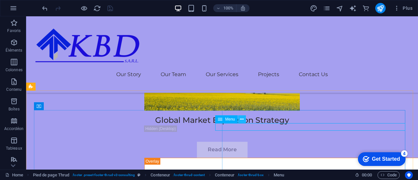
click at [243, 121] on icon at bounding box center [242, 119] width 4 height 7
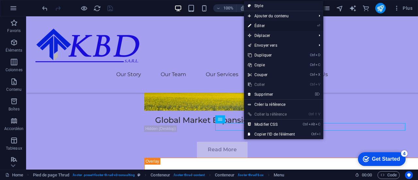
drag, startPoint x: 262, startPoint y: 24, endPoint x: 141, endPoint y: 75, distance: 131.8
click at [262, 24] on link "⏎ Éditer" at bounding box center [271, 26] width 55 height 10
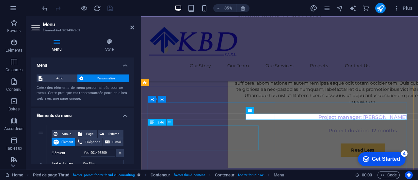
scroll to position [3111, 0]
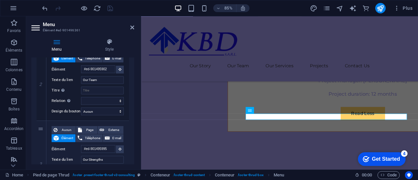
scroll to position [196, 0]
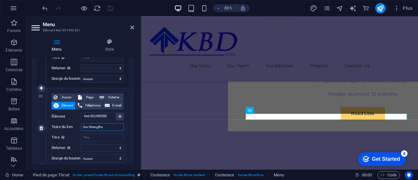
click at [104, 126] on input "Our Strengths" at bounding box center [102, 127] width 43 height 8
type input "Our Ss"
select select
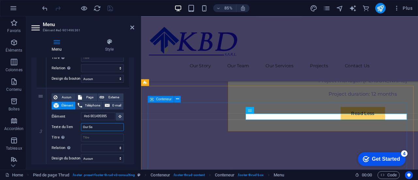
select select
type input "Our Services"
select select
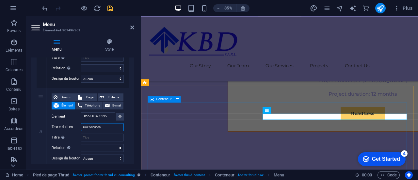
select select
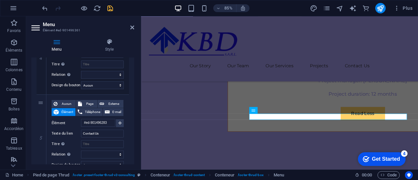
scroll to position [359, 0]
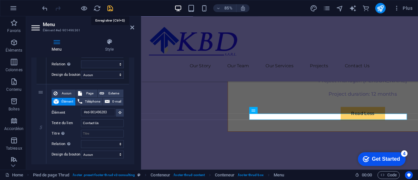
type input "Our Services"
click at [111, 8] on icon "save" at bounding box center [110, 9] width 8 height 8
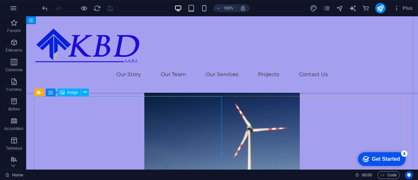
scroll to position [2937, 0]
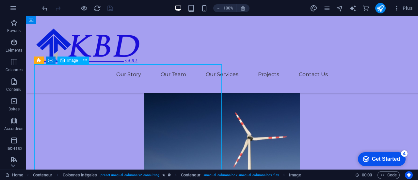
scroll to position [2980, 0]
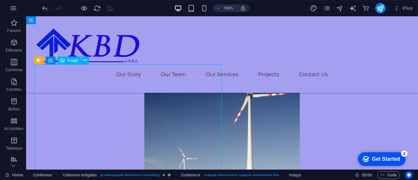
select select "%"
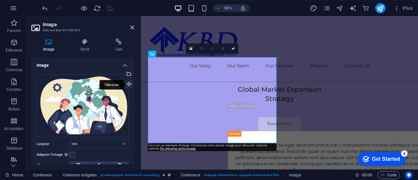
click at [130, 83] on div "Téléverser" at bounding box center [128, 85] width 10 height 10
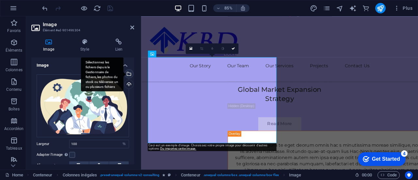
click at [128, 76] on div "Sélectionnez les fichiers depuis le Gestionnaire de fichiers, les photos du sto…" at bounding box center [128, 75] width 10 height 10
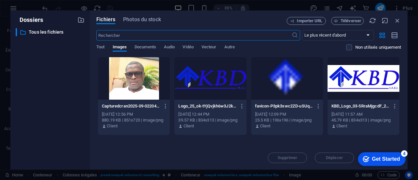
scroll to position [2887, 0]
click at [143, 21] on span "Photos du stock" at bounding box center [142, 20] width 38 height 8
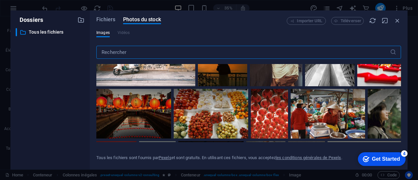
scroll to position [914, 0]
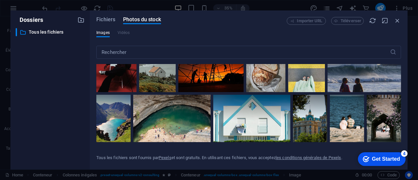
click at [243, 75] on div at bounding box center [210, 67] width 65 height 49
click at [243, 87] on div at bounding box center [210, 80] width 65 height 24
click at [243, 87] on div at bounding box center [210, 67] width 65 height 49
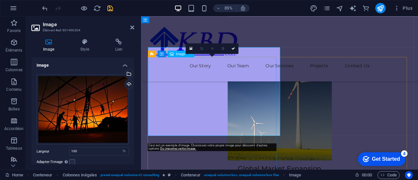
scroll to position [2980, 0]
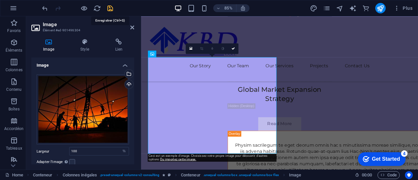
drag, startPoint x: 108, startPoint y: 8, endPoint x: 299, endPoint y: 110, distance: 215.9
click at [108, 8] on icon "save" at bounding box center [110, 9] width 8 height 8
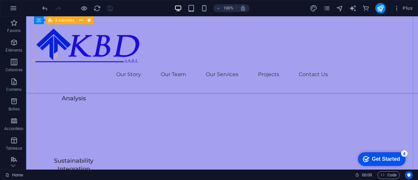
scroll to position [1772, 0]
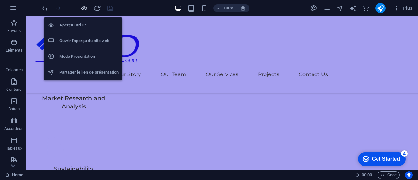
click at [86, 7] on icon "button" at bounding box center [84, 9] width 8 height 8
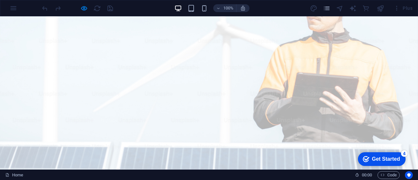
scroll to position [0, 0]
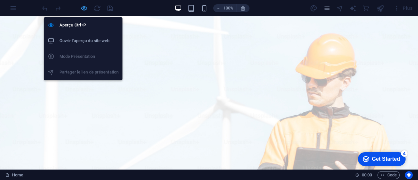
click at [83, 5] on icon "button" at bounding box center [84, 9] width 8 height 8
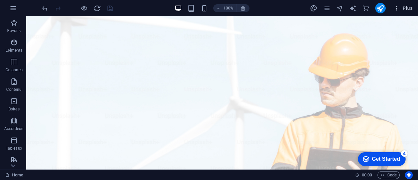
click at [409, 8] on span "Plus" at bounding box center [402, 8] width 19 height 7
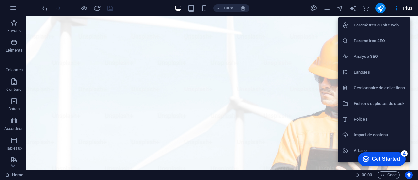
click at [393, 8] on div at bounding box center [209, 90] width 418 height 180
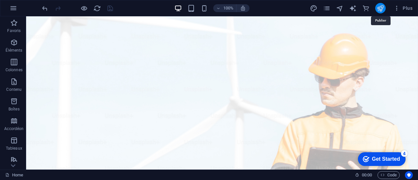
click at [380, 7] on icon "publish" at bounding box center [380, 9] width 8 height 8
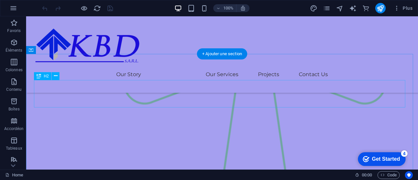
scroll to position [816, 0]
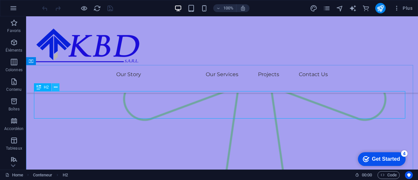
click at [54, 88] on icon at bounding box center [56, 87] width 4 height 7
click at [55, 88] on icon at bounding box center [56, 87] width 4 height 7
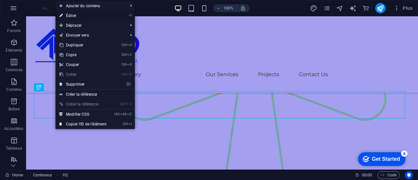
click at [75, 14] on link "⏎ Éditer" at bounding box center [82, 16] width 55 height 10
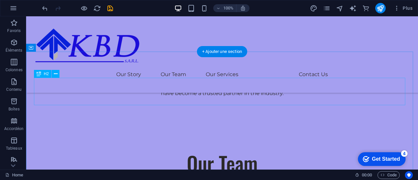
scroll to position [1037, 0]
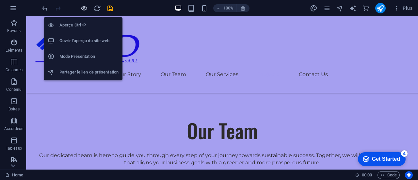
click at [82, 7] on icon "button" at bounding box center [84, 9] width 8 height 8
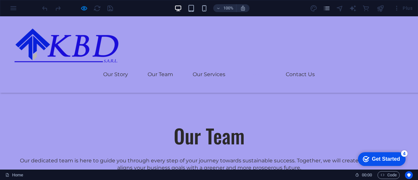
click at [266, 67] on link "Projects" at bounding box center [255, 75] width 21 height 16
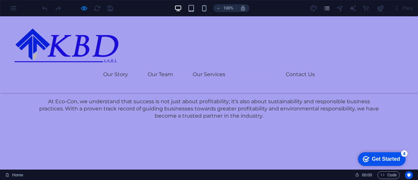
scroll to position [993, 0]
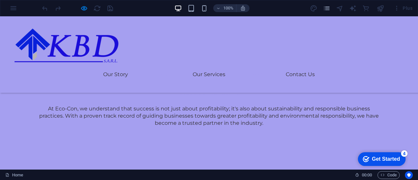
click at [266, 67] on link "Projects" at bounding box center [255, 75] width 21 height 16
click at [173, 67] on link "Our Team" at bounding box center [159, 75] width 25 height 16
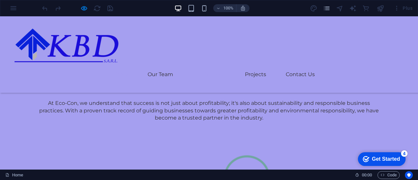
scroll to position [497, 0]
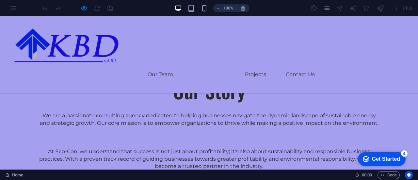
click at [225, 67] on link "Our Services" at bounding box center [209, 75] width 33 height 16
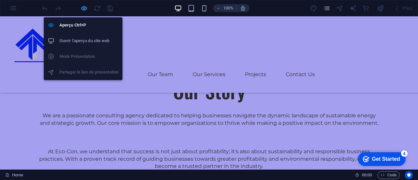
click at [81, 7] on icon "button" at bounding box center [84, 9] width 8 height 8
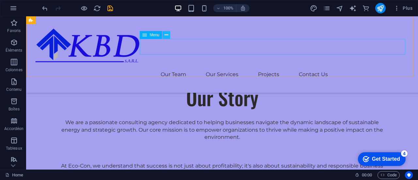
click at [165, 35] on icon at bounding box center [166, 35] width 4 height 7
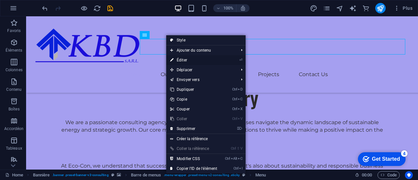
drag, startPoint x: 185, startPoint y: 58, endPoint x: 51, endPoint y: 49, distance: 134.1
click at [185, 58] on link "⏎ Éditer" at bounding box center [193, 60] width 55 height 10
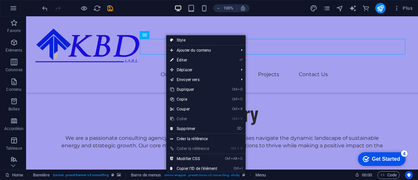
select select
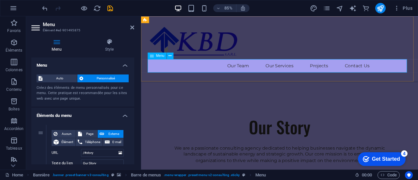
scroll to position [455, 0]
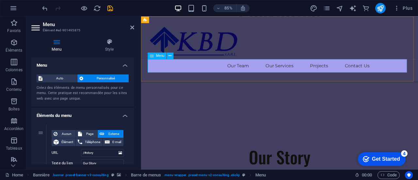
click at [312, 76] on nav "Our Story Our Team Our Services Projects Contact Us" at bounding box center [304, 75] width 310 height 16
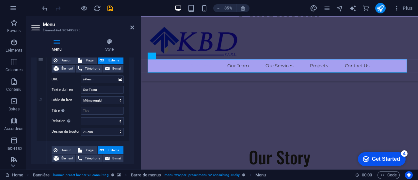
scroll to position [196, 0]
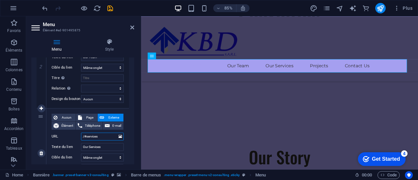
drag, startPoint x: 102, startPoint y: 136, endPoint x: 86, endPoint y: 136, distance: 15.3
click at [86, 136] on input "/#services" at bounding box center [102, 136] width 43 height 8
type input "/#stenght"
select select
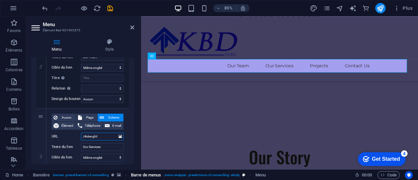
select select
type input "/#strenght"
select select
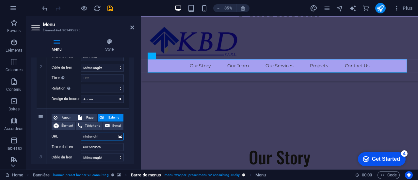
select select
type input "/#strenghs"
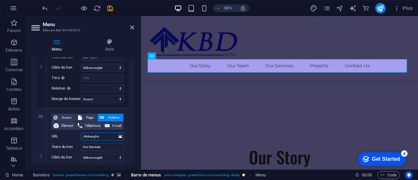
select select
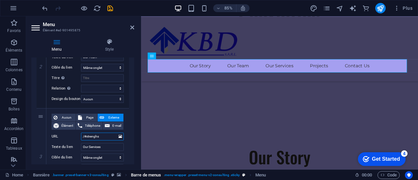
type input "/#strengh"
select select
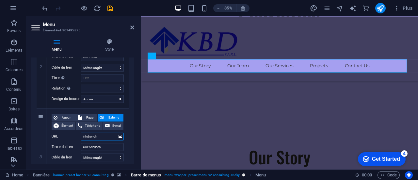
select select
type input "/#strentgh"
select select
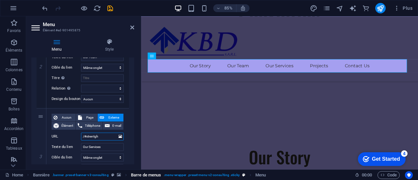
select select
type input "/#strentghs"
select select
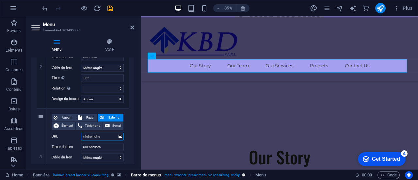
select select
type input "/#strenghs"
select select
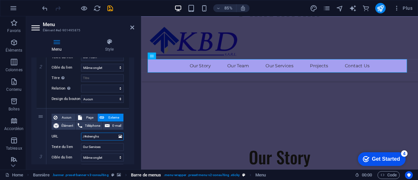
select select
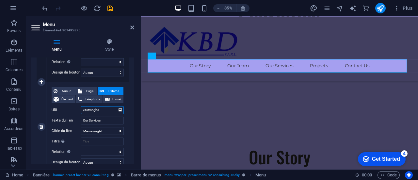
scroll to position [228, 0]
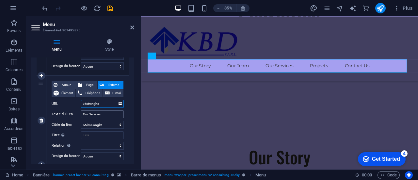
type input "/#strenghs"
click at [99, 113] on input "Our Services" at bounding box center [102, 114] width 43 height 8
type input "Our Ss"
select select
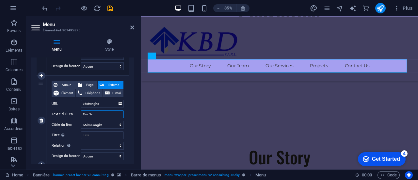
select select
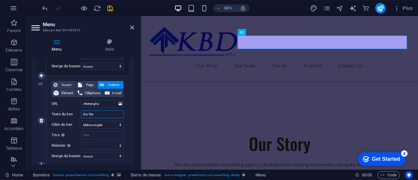
type input "Our Stes"
select select
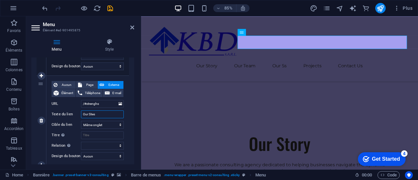
select select
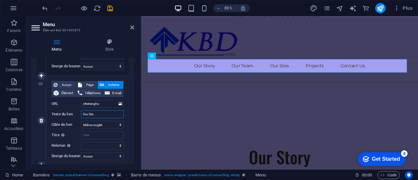
type input "Our Strs"
select select
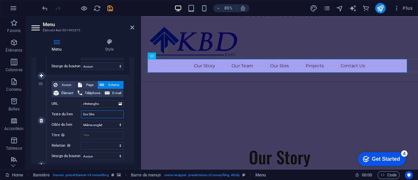
select select
type input "Our Strenghs"
select select
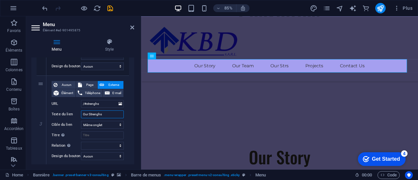
select select
type input "Our Strenghs"
click at [109, 5] on icon "save" at bounding box center [110, 9] width 8 height 8
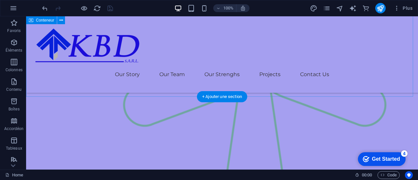
scroll to position [784, 0]
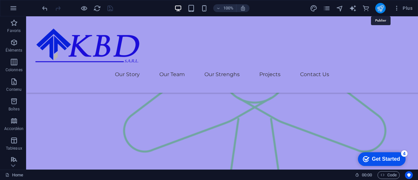
click at [378, 5] on icon "publish" at bounding box center [380, 9] width 8 height 8
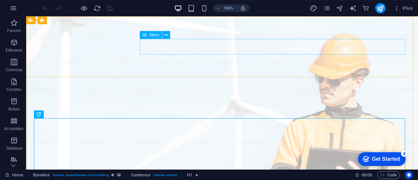
click at [149, 36] on div "Menu" at bounding box center [151, 35] width 22 height 8
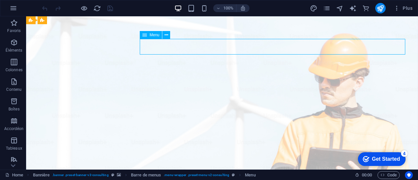
click at [149, 36] on div "Menu" at bounding box center [151, 35] width 22 height 8
select select
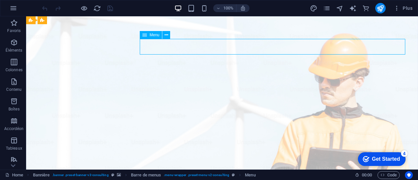
select select
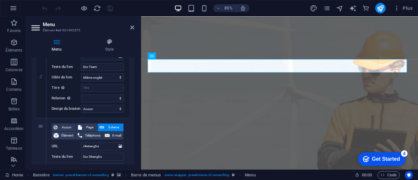
scroll to position [196, 0]
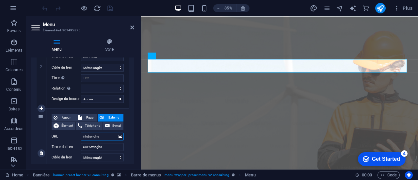
click at [98, 136] on input "/#strenghs" at bounding box center [102, 136] width 43 height 8
type input "/#ss"
select select
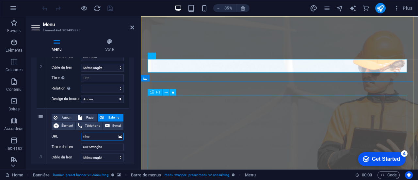
select select
type input "/#servs"
select select
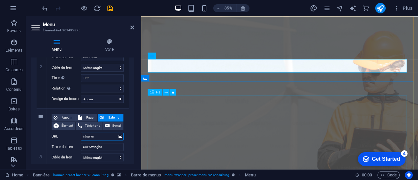
select select
type input "/#services"
select select
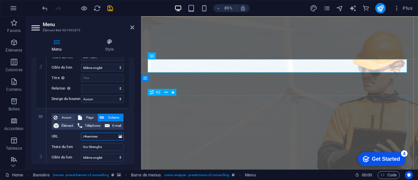
select select
type input "/#services"
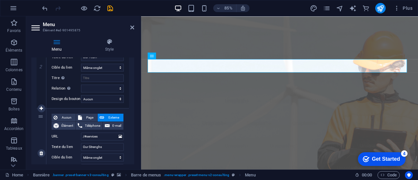
click at [127, 145] on div "Aucun Page Externe Élément Téléphone E-mail Page Home Subpage Legal Notice Priv…" at bounding box center [87, 152] width 83 height 89
click at [81, 116] on button "Page" at bounding box center [87, 118] width 22 height 8
select select
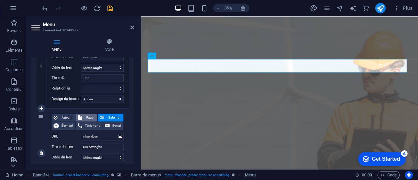
select select
click at [113, 118] on span "Externe" at bounding box center [113, 118] width 15 height 8
select select
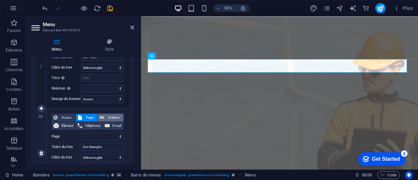
select select
select select "blank"
select select
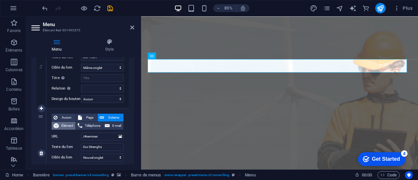
click at [64, 125] on span "Élément" at bounding box center [67, 126] width 13 height 8
select select
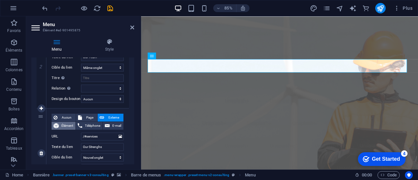
select select
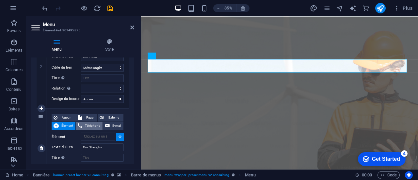
click at [89, 124] on span "Téléphone" at bounding box center [92, 126] width 16 height 8
select select
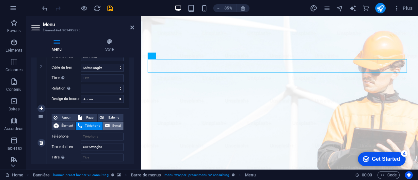
click at [115, 125] on span "E-mail" at bounding box center [117, 126] width 10 height 8
select select
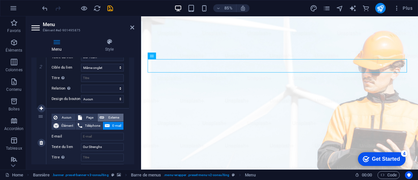
click at [112, 117] on span "Externe" at bounding box center [113, 118] width 15 height 8
select select
select select "blank"
select select
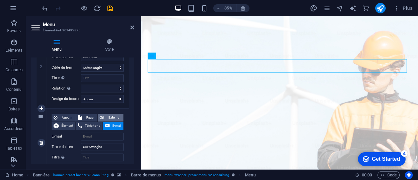
select select
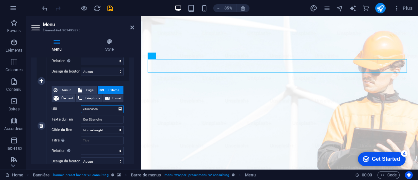
scroll to position [228, 0]
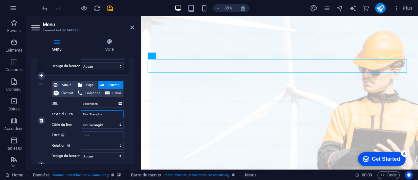
click at [100, 114] on input "Our Strenghs" at bounding box center [102, 114] width 43 height 8
type input "Our Ss"
select select
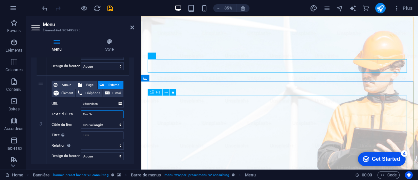
select select
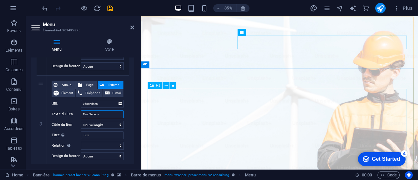
type input "Our Services"
select select
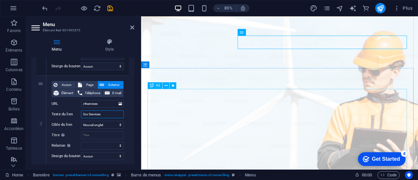
select select
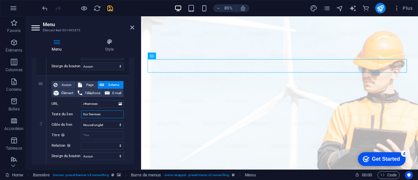
type input "Our Services"
click at [108, 10] on icon "save" at bounding box center [110, 9] width 8 height 8
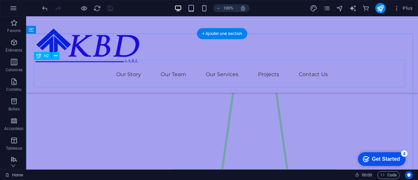
scroll to position [816, 0]
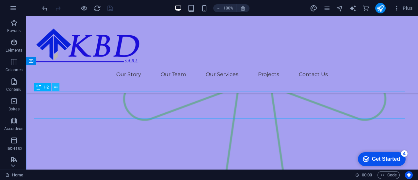
click at [55, 86] on icon at bounding box center [56, 87] width 4 height 7
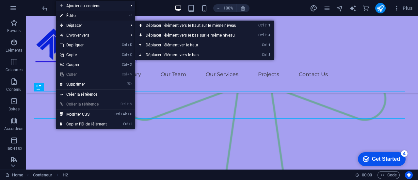
click at [75, 16] on link "⏎ Éditer" at bounding box center [83, 16] width 55 height 10
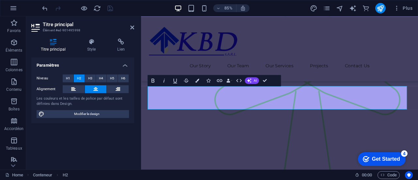
scroll to position [784, 0]
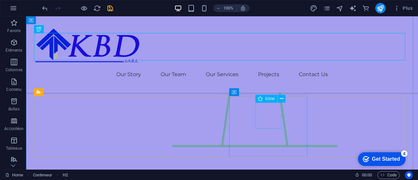
scroll to position [874, 0]
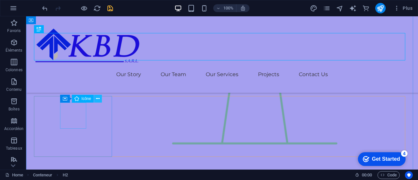
click at [100, 99] on icon at bounding box center [98, 98] width 4 height 7
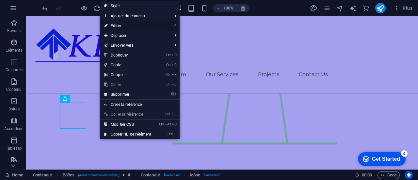
click at [118, 23] on link "⏎ Éditer" at bounding box center [127, 26] width 55 height 10
select select "xMidYMid"
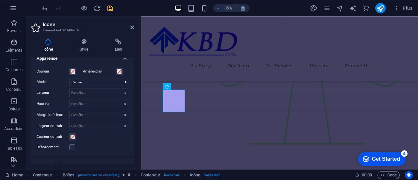
scroll to position [137, 0]
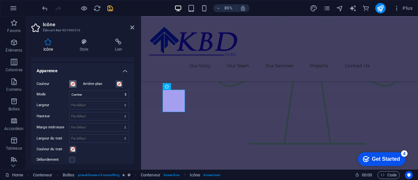
click at [73, 82] on span at bounding box center [72, 83] width 5 height 5
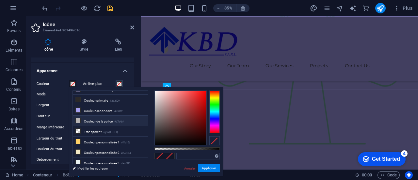
scroll to position [0, 0]
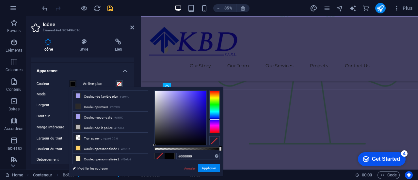
click at [215, 119] on div at bounding box center [214, 111] width 10 height 42
type input "#1a06e8"
click at [205, 95] on div at bounding box center [181, 118] width 52 height 54
click at [211, 169] on button "Appliquer" at bounding box center [209, 168] width 22 height 8
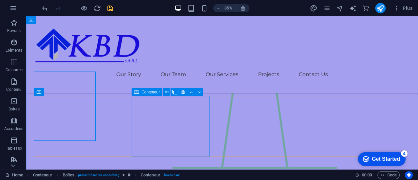
scroll to position [874, 0]
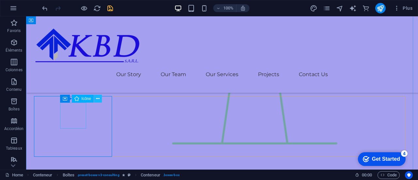
click at [98, 99] on icon at bounding box center [98, 98] width 4 height 7
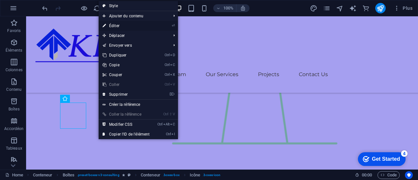
click at [119, 23] on link "⏎ Éditer" at bounding box center [126, 26] width 55 height 10
select select "xMidYMid"
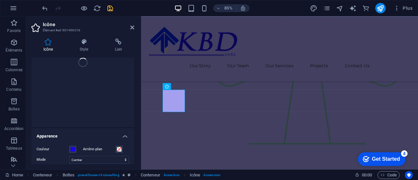
scroll to position [0, 0]
click at [123, 64] on h4 "Icône" at bounding box center [82, 63] width 103 height 12
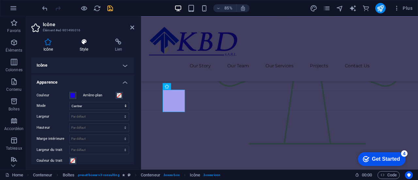
click at [85, 42] on icon at bounding box center [84, 42] width 33 height 7
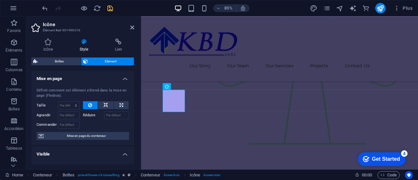
click at [125, 79] on h4 "Mise en page" at bounding box center [82, 77] width 103 height 12
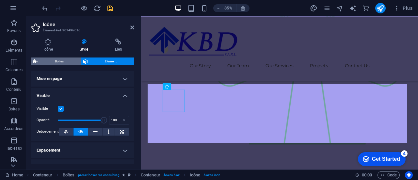
click at [69, 59] on span "Boîtes" at bounding box center [58, 61] width 39 height 8
select select "rem"
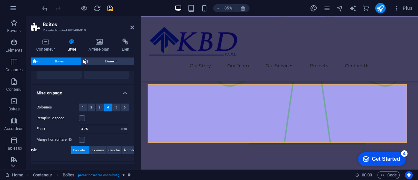
scroll to position [154, 0]
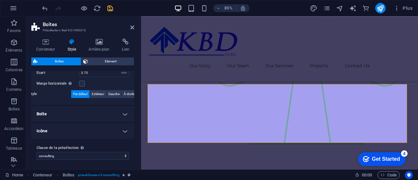
click at [123, 131] on h4 "Icône" at bounding box center [82, 131] width 103 height 16
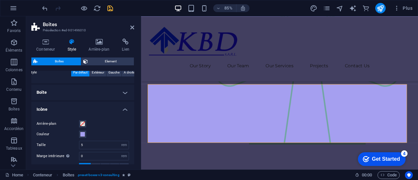
scroll to position [187, 0]
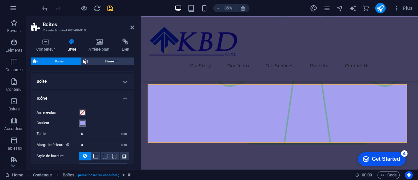
click at [80, 124] on span at bounding box center [82, 122] width 5 height 5
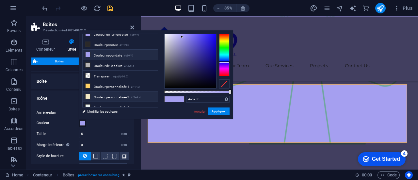
scroll to position [7, 0]
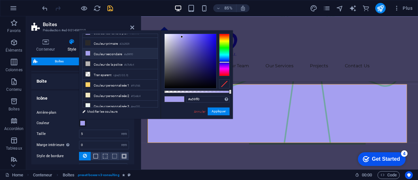
type input "#1c0ddd"
click at [213, 41] on div at bounding box center [190, 61] width 52 height 54
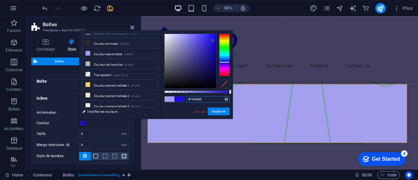
drag, startPoint x: 202, startPoint y: 96, endPoint x: 168, endPoint y: 96, distance: 34.6
click at [168, 96] on div "#1c0ddd Formats pris en charge #0852ed rgb(8, 82, 237) rgba(8, 82, 237, 90%) hs…" at bounding box center [197, 121] width 72 height 183
click at [224, 111] on button "Appliquer" at bounding box center [219, 111] width 22 height 8
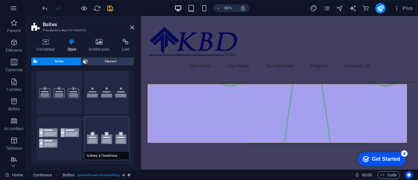
scroll to position [0, 0]
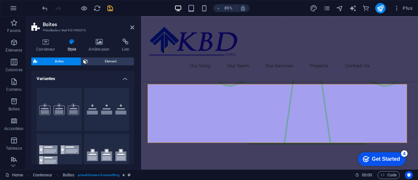
click at [127, 79] on h4 "Variantes" at bounding box center [82, 77] width 103 height 12
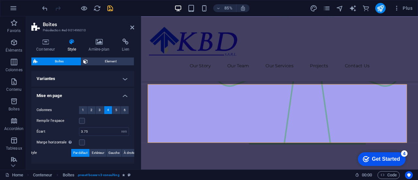
click at [59, 62] on span "Boîtes" at bounding box center [58, 61] width 39 height 8
click at [106, 60] on span "Element" at bounding box center [111, 61] width 42 height 8
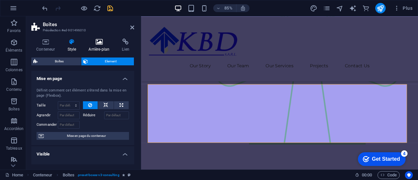
click at [99, 41] on icon at bounding box center [99, 42] width 31 height 7
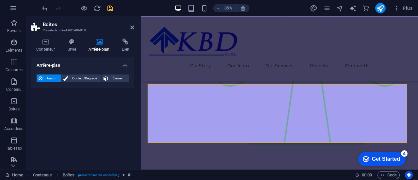
click at [125, 66] on h4 "Arrière-plan" at bounding box center [82, 63] width 103 height 12
click at [125, 66] on h4 "Arrière-plan" at bounding box center [82, 65] width 103 height 16
click at [76, 46] on h4 "Style" at bounding box center [72, 46] width 21 height 14
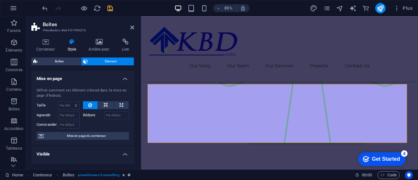
click at [30, 39] on div "Conteneur Style Arrière-plan Lien Taille Hauteur Par défaut px rem % vh vw Haut…" at bounding box center [82, 101] width 113 height 136
click at [48, 43] on icon at bounding box center [45, 42] width 28 height 7
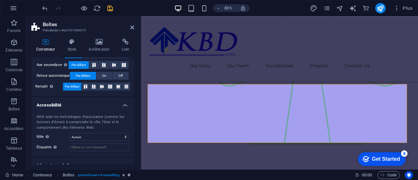
scroll to position [153, 0]
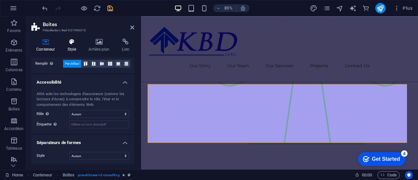
click at [71, 45] on h4 "Style" at bounding box center [72, 46] width 21 height 14
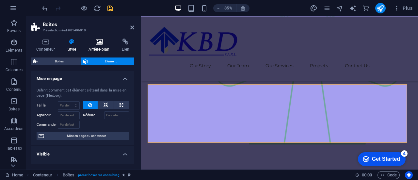
click at [101, 46] on h4 "Arrière-plan" at bounding box center [100, 46] width 33 height 14
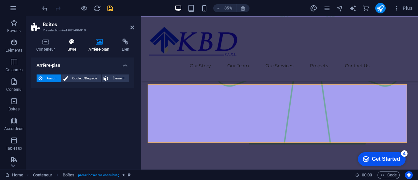
click at [79, 41] on icon at bounding box center [71, 42] width 19 height 7
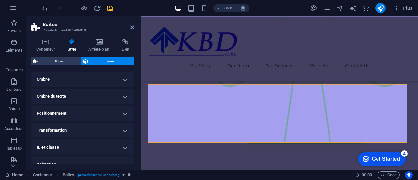
scroll to position [187, 0]
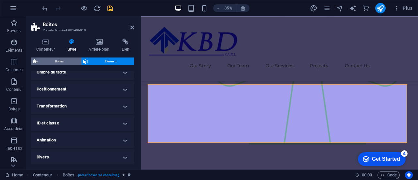
click at [62, 61] on span "Boîtes" at bounding box center [58, 61] width 39 height 8
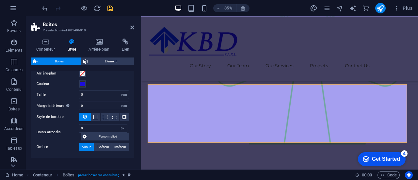
scroll to position [149, 0]
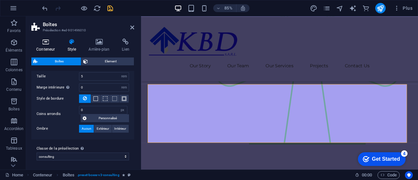
click at [43, 48] on h4 "Conteneur" at bounding box center [46, 46] width 31 height 14
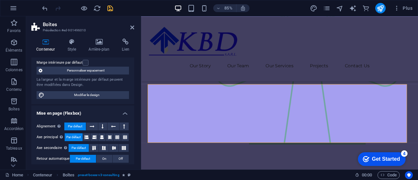
scroll to position [0, 0]
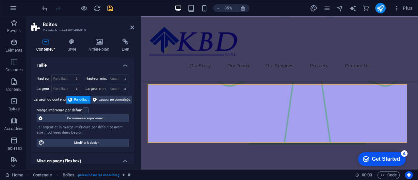
click at [123, 68] on h4 "Taille" at bounding box center [82, 63] width 103 height 12
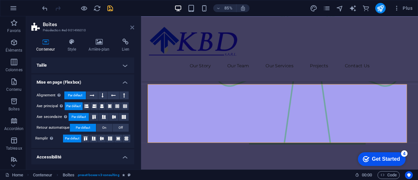
click at [132, 26] on icon at bounding box center [132, 27] width 4 height 5
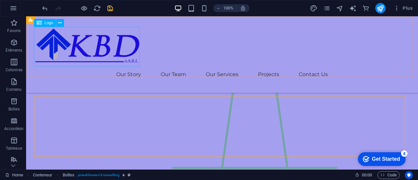
scroll to position [874, 0]
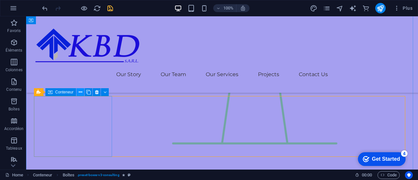
click at [81, 92] on icon at bounding box center [81, 92] width 4 height 7
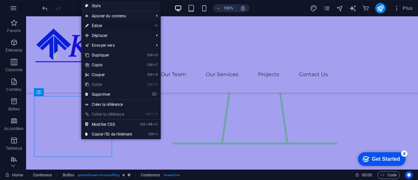
click at [93, 25] on link "⏎ Éditer" at bounding box center [108, 26] width 55 height 10
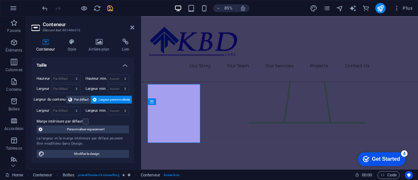
scroll to position [849, 0]
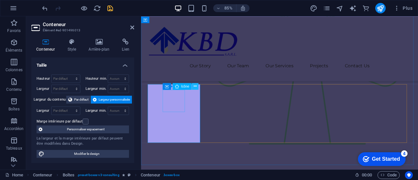
click at [197, 86] on button at bounding box center [195, 86] width 7 height 7
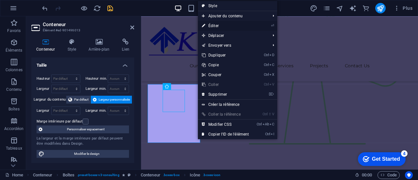
click at [219, 24] on link "⏎ Éditer" at bounding box center [225, 26] width 55 height 10
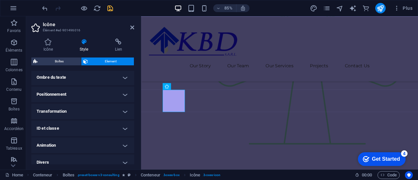
scroll to position [129, 0]
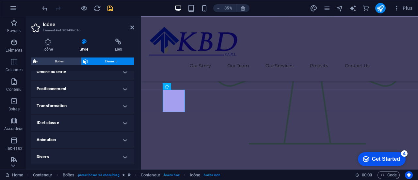
click at [107, 106] on h4 "Transformation" at bounding box center [82, 106] width 103 height 16
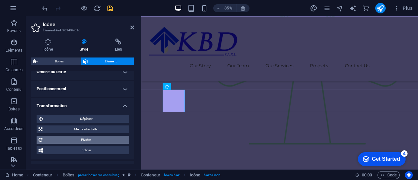
click at [85, 140] on span "Pivoter" at bounding box center [85, 140] width 83 height 8
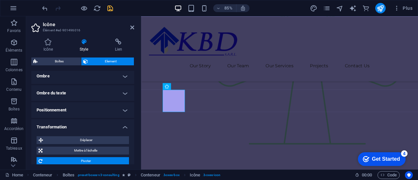
scroll to position [97, 0]
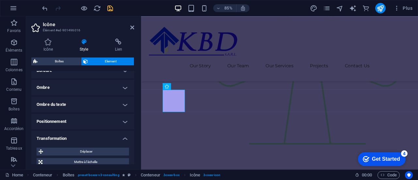
click at [114, 140] on h4 "Transformation" at bounding box center [82, 137] width 103 height 12
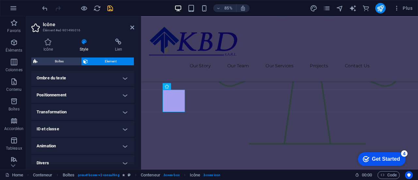
scroll to position [129, 0]
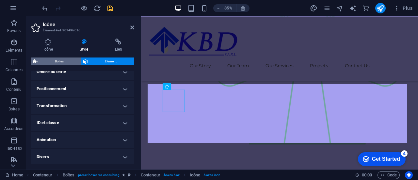
click at [59, 59] on span "Boîtes" at bounding box center [58, 61] width 39 height 8
select select "rem"
select select "px"
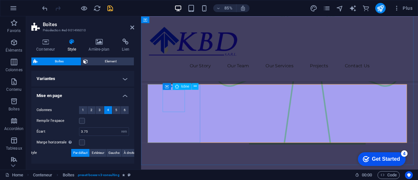
click at [176, 86] on icon at bounding box center [177, 86] width 4 height 7
click at [184, 86] on span "Icône" at bounding box center [185, 86] width 8 height 3
click at [194, 86] on icon at bounding box center [195, 86] width 3 height 6
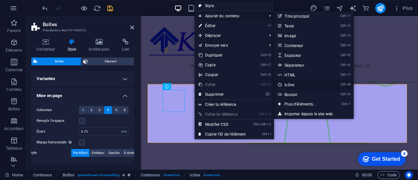
click at [290, 86] on link "Ctrl 8 Icône" at bounding box center [301, 85] width 55 height 10
select select "xMidYMid"
select select "px"
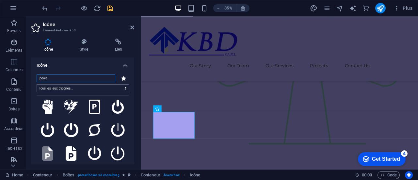
scroll to position [0, 0]
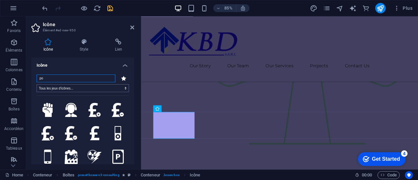
type input "p"
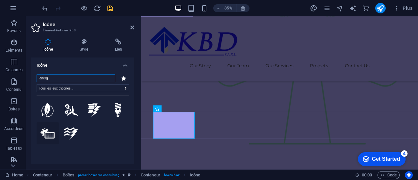
type input "energ"
click at [46, 132] on icon at bounding box center [47, 133] width 14 height 10
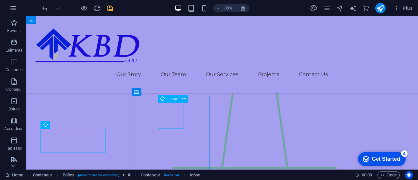
scroll to position [874, 0]
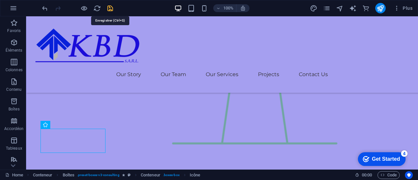
click at [111, 6] on icon "save" at bounding box center [110, 9] width 8 height 8
